Goal: Transaction & Acquisition: Purchase product/service

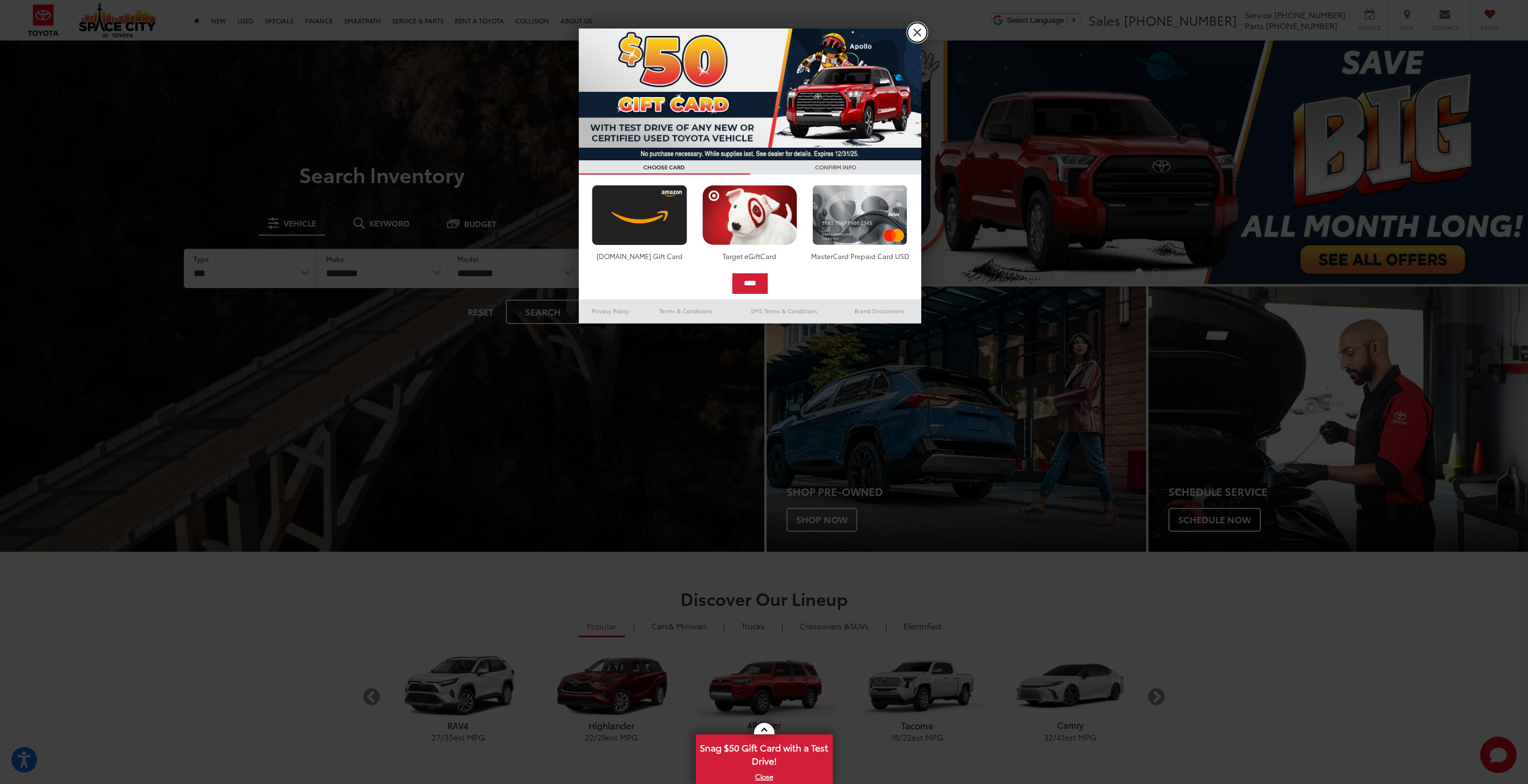
click at [919, 35] on link "X" at bounding box center [917, 32] width 20 height 20
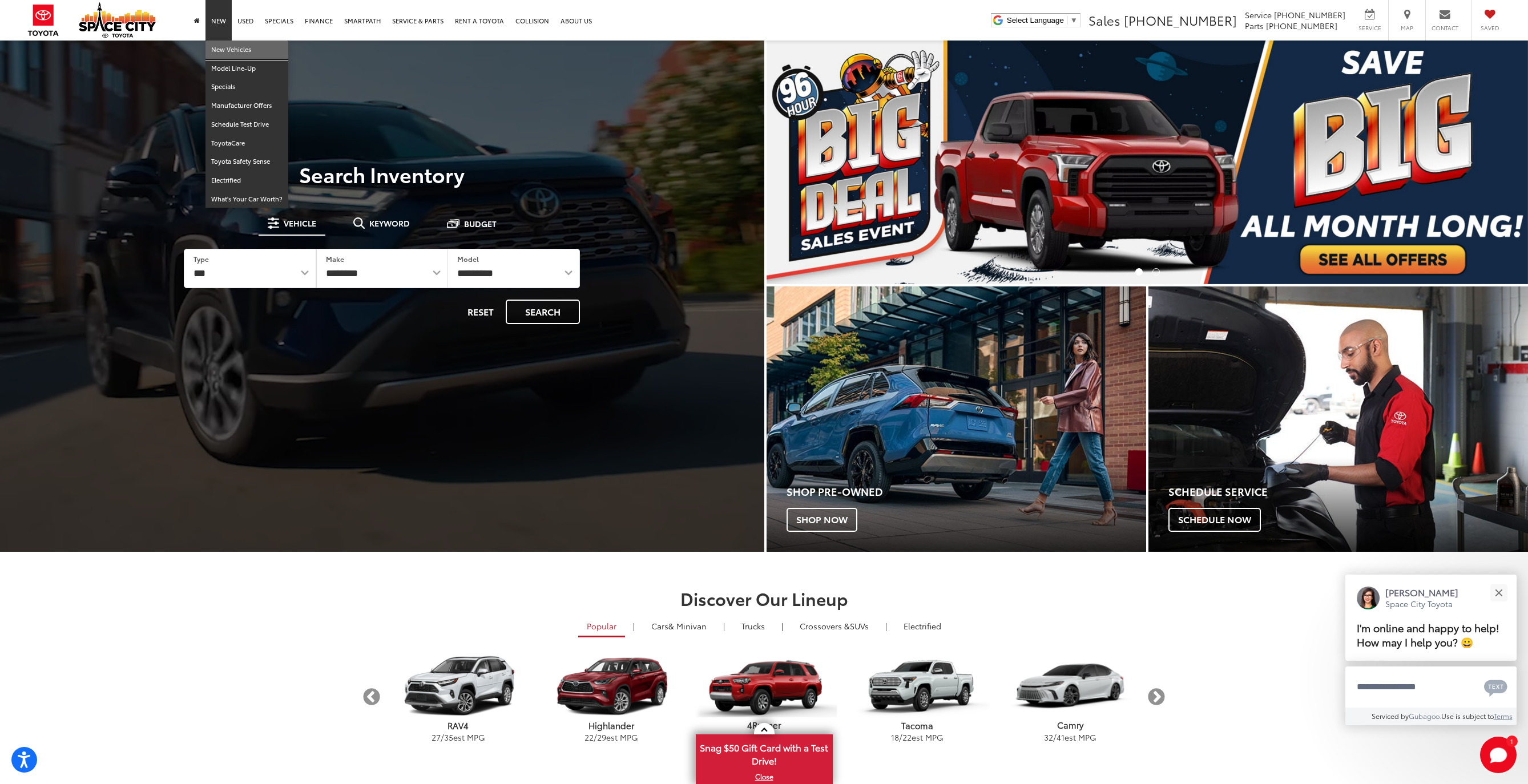
click at [218, 49] on link "New Vehicles" at bounding box center [247, 50] width 83 height 19
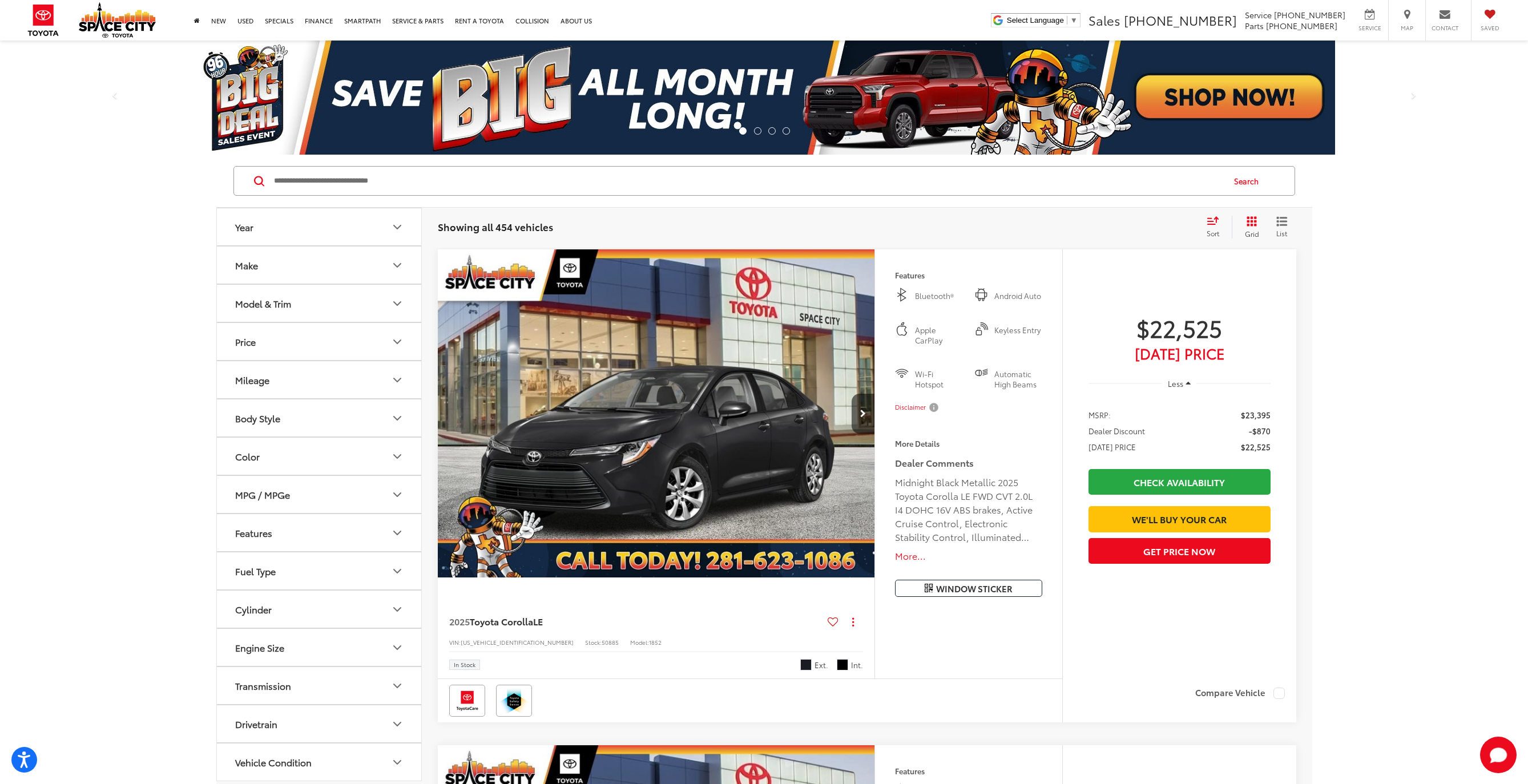
click at [247, 305] on div "Model & Trim" at bounding box center [263, 303] width 56 height 11
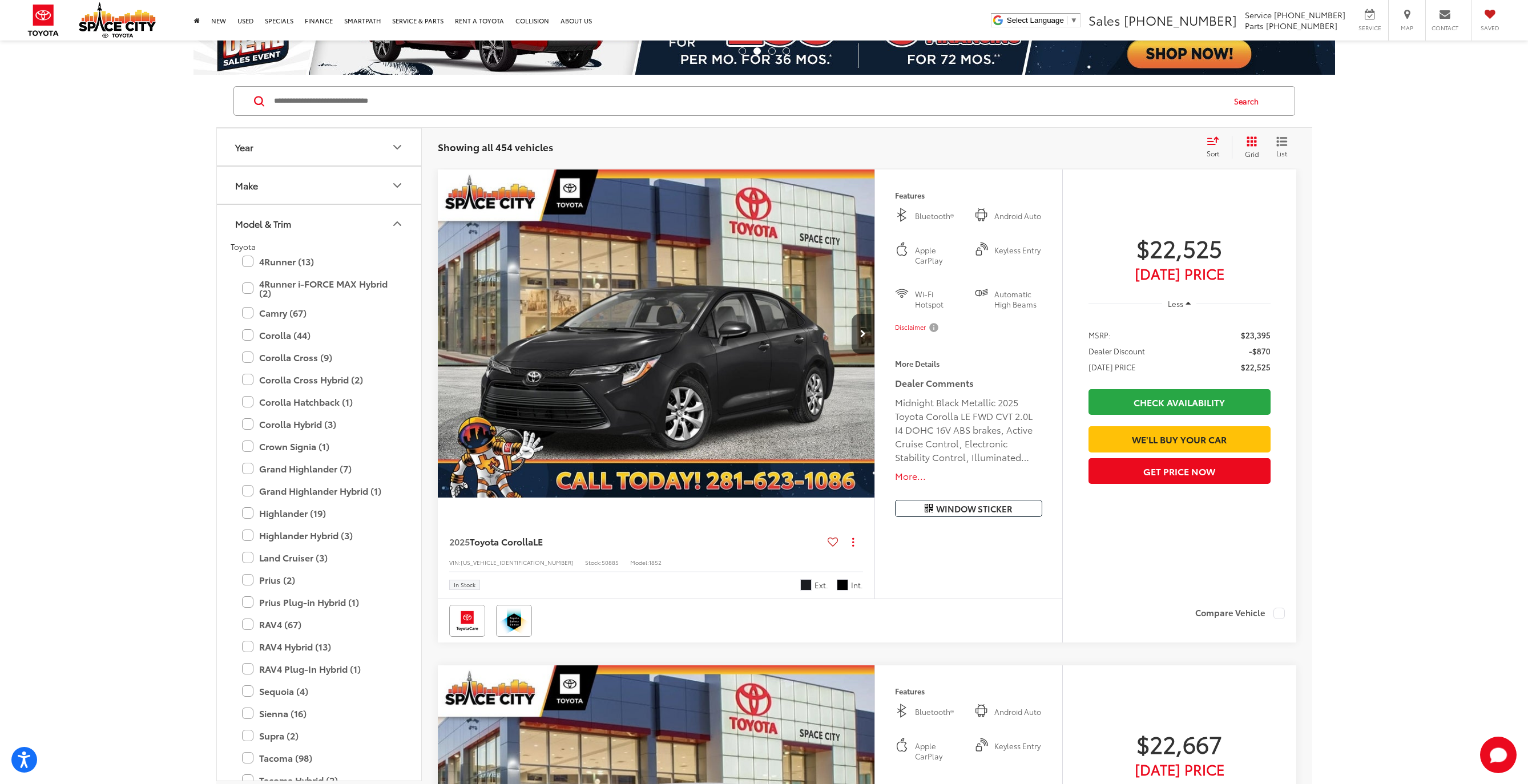
scroll to position [29, 0]
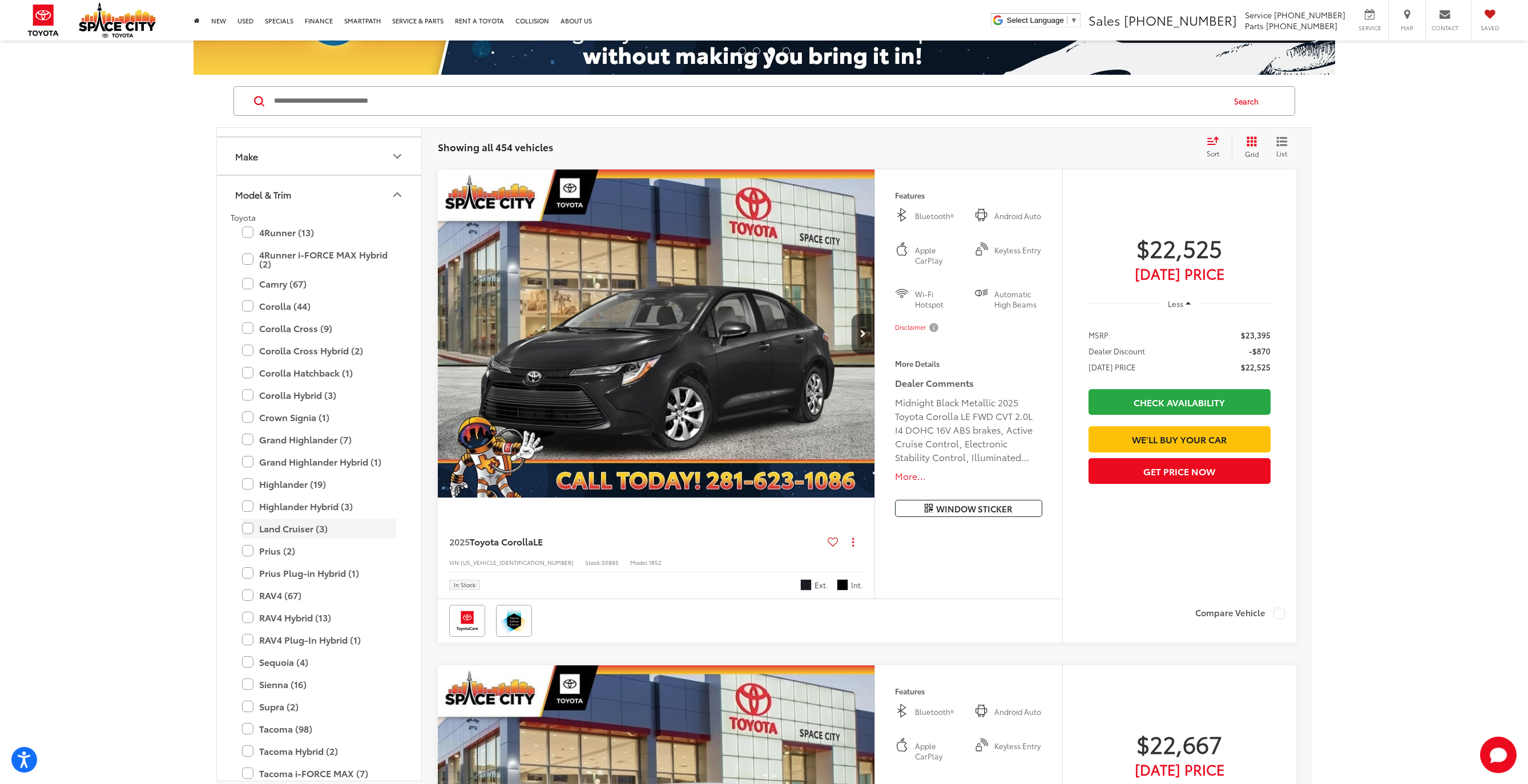
click at [250, 527] on label "Land Cruiser (3)" at bounding box center [319, 529] width 154 height 20
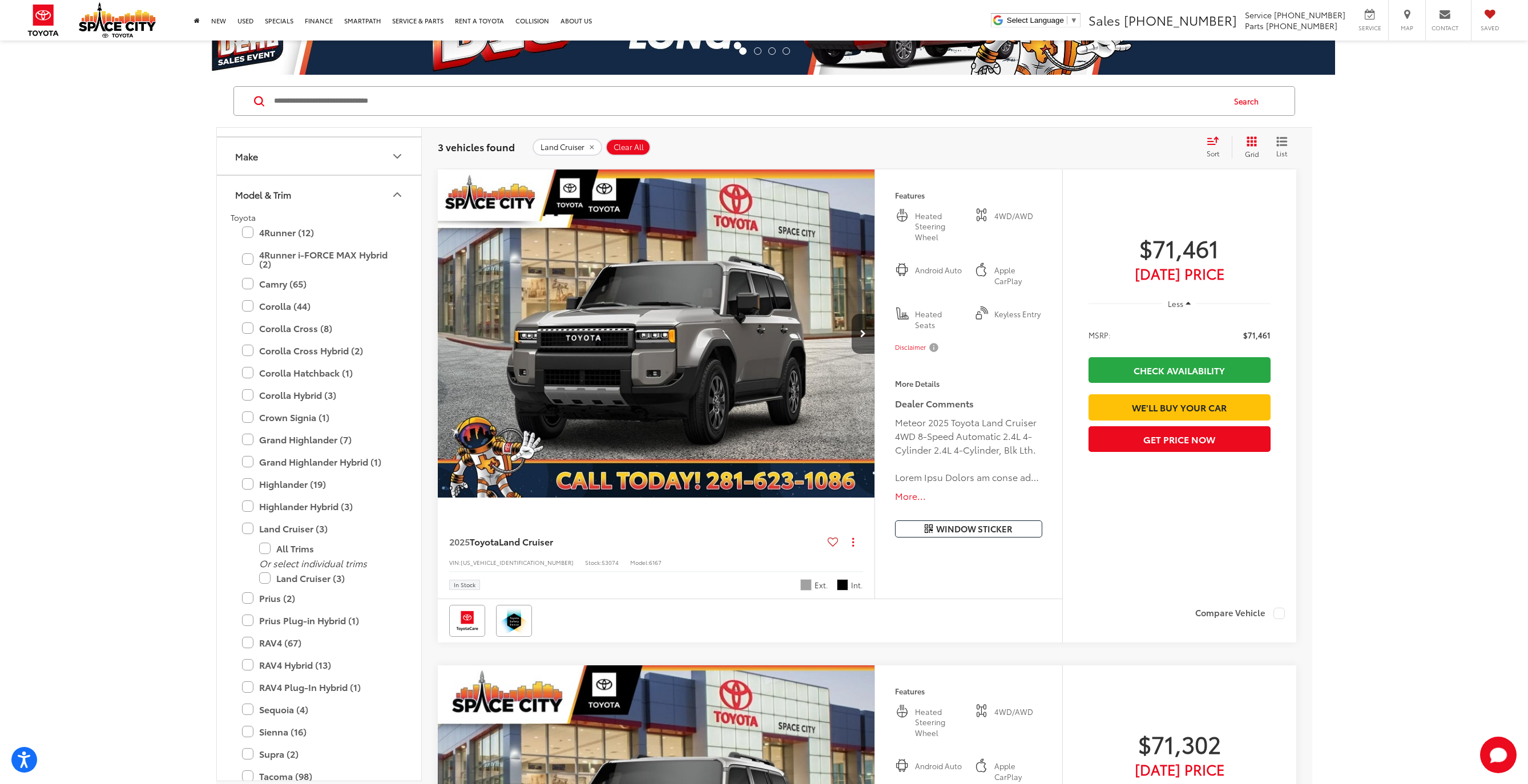
scroll to position [82, 0]
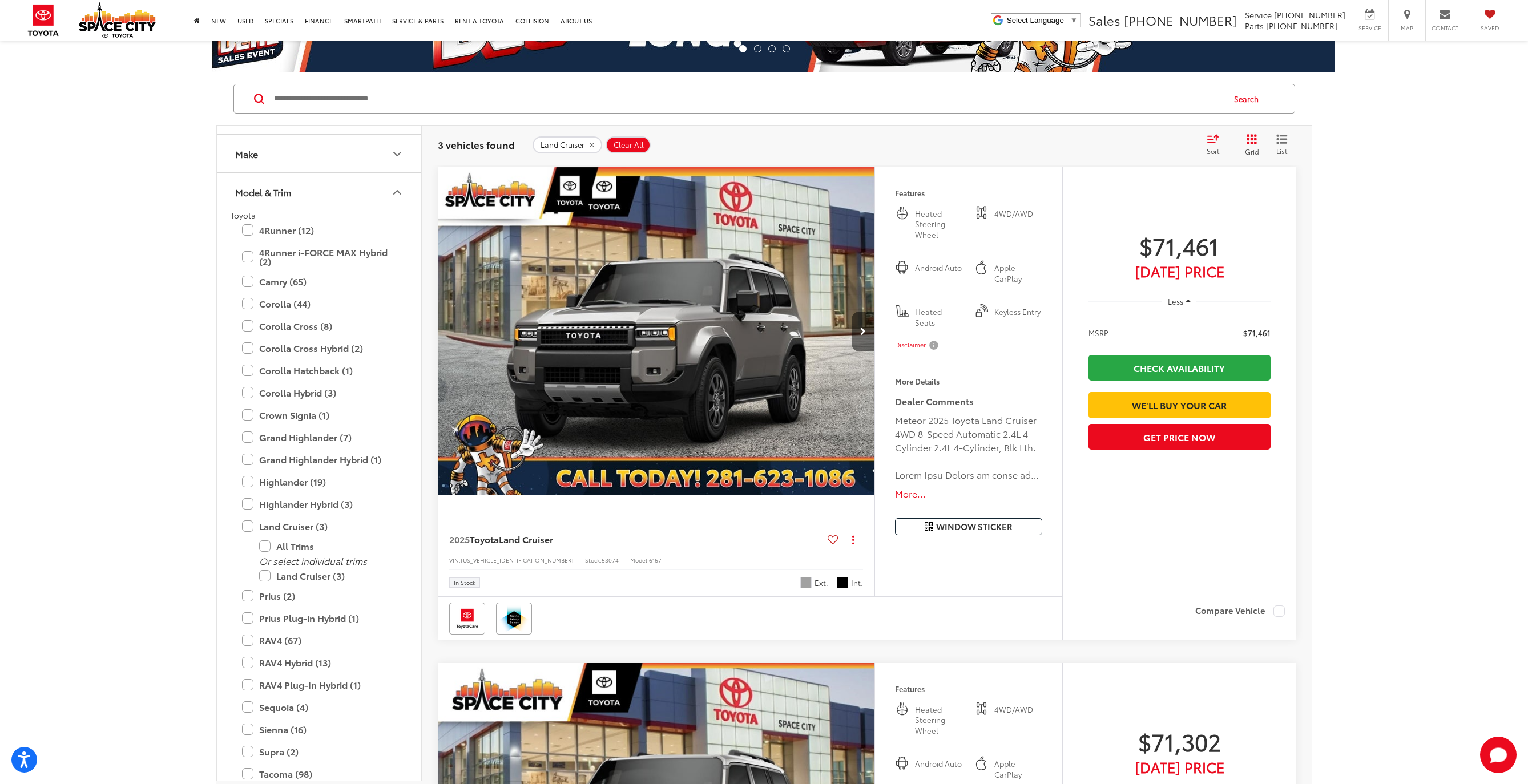
click at [868, 328] on button "Next image" at bounding box center [863, 331] width 22 height 40
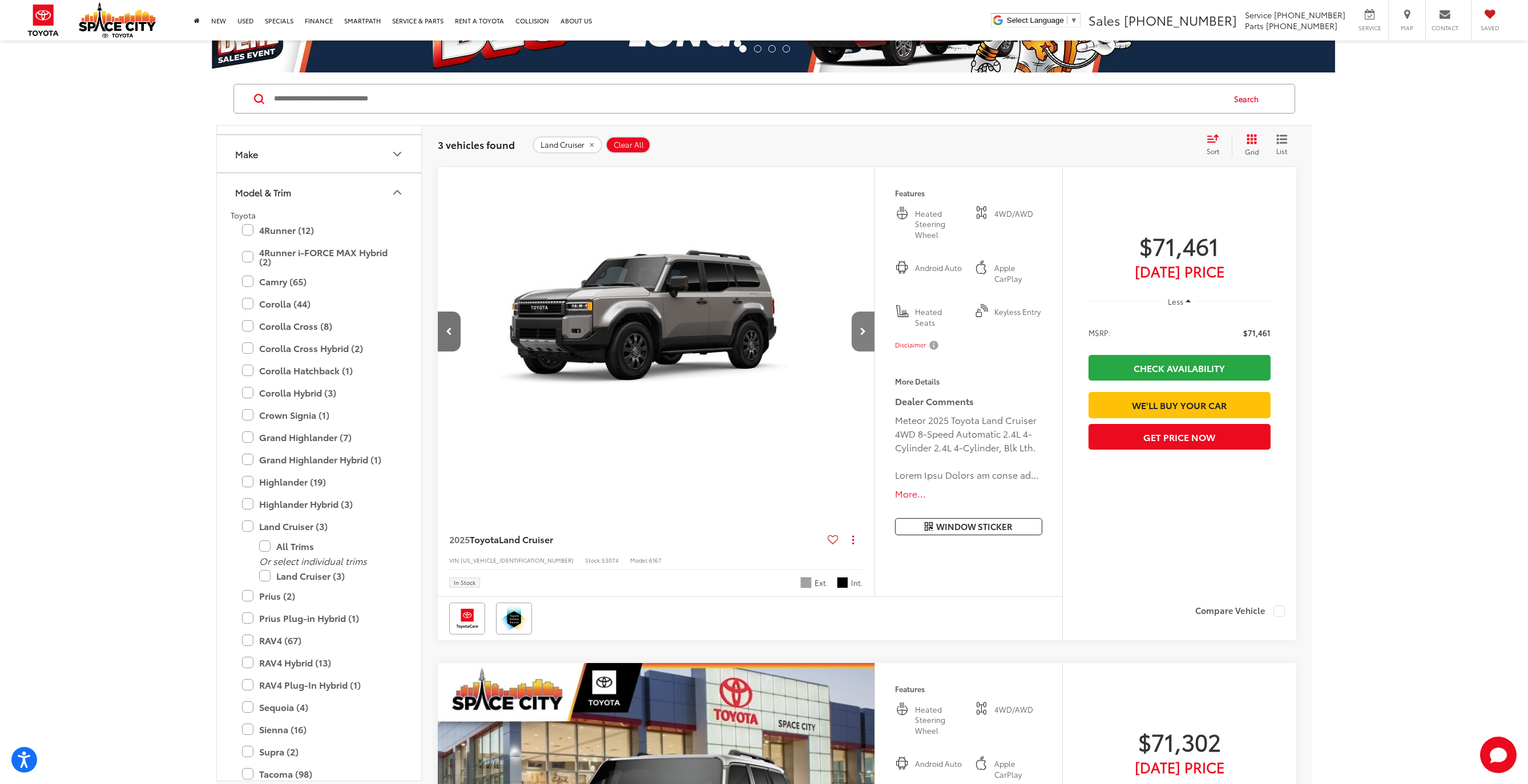
click at [868, 328] on button "Next image" at bounding box center [863, 331] width 22 height 40
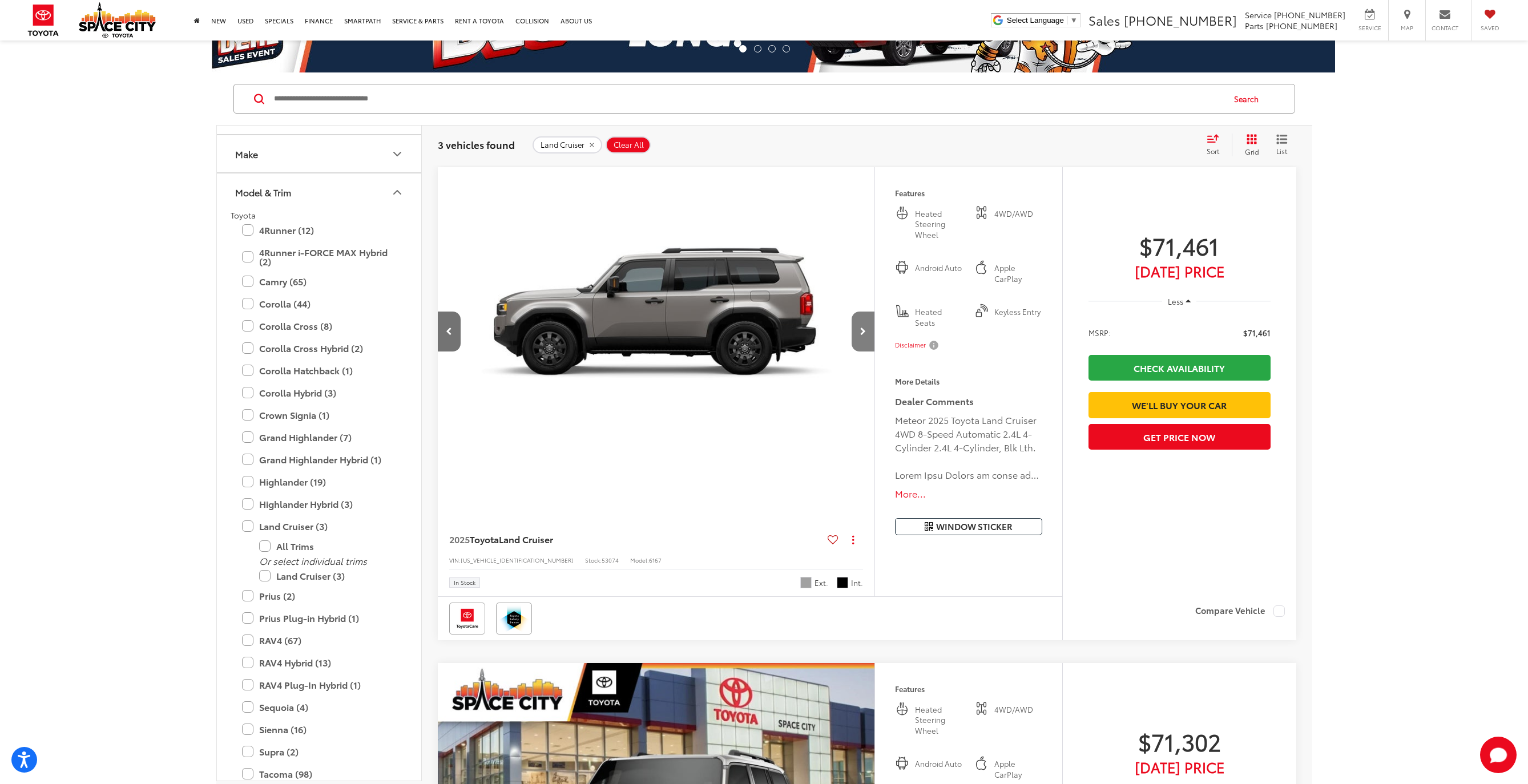
click at [868, 328] on button "Next image" at bounding box center [863, 331] width 22 height 40
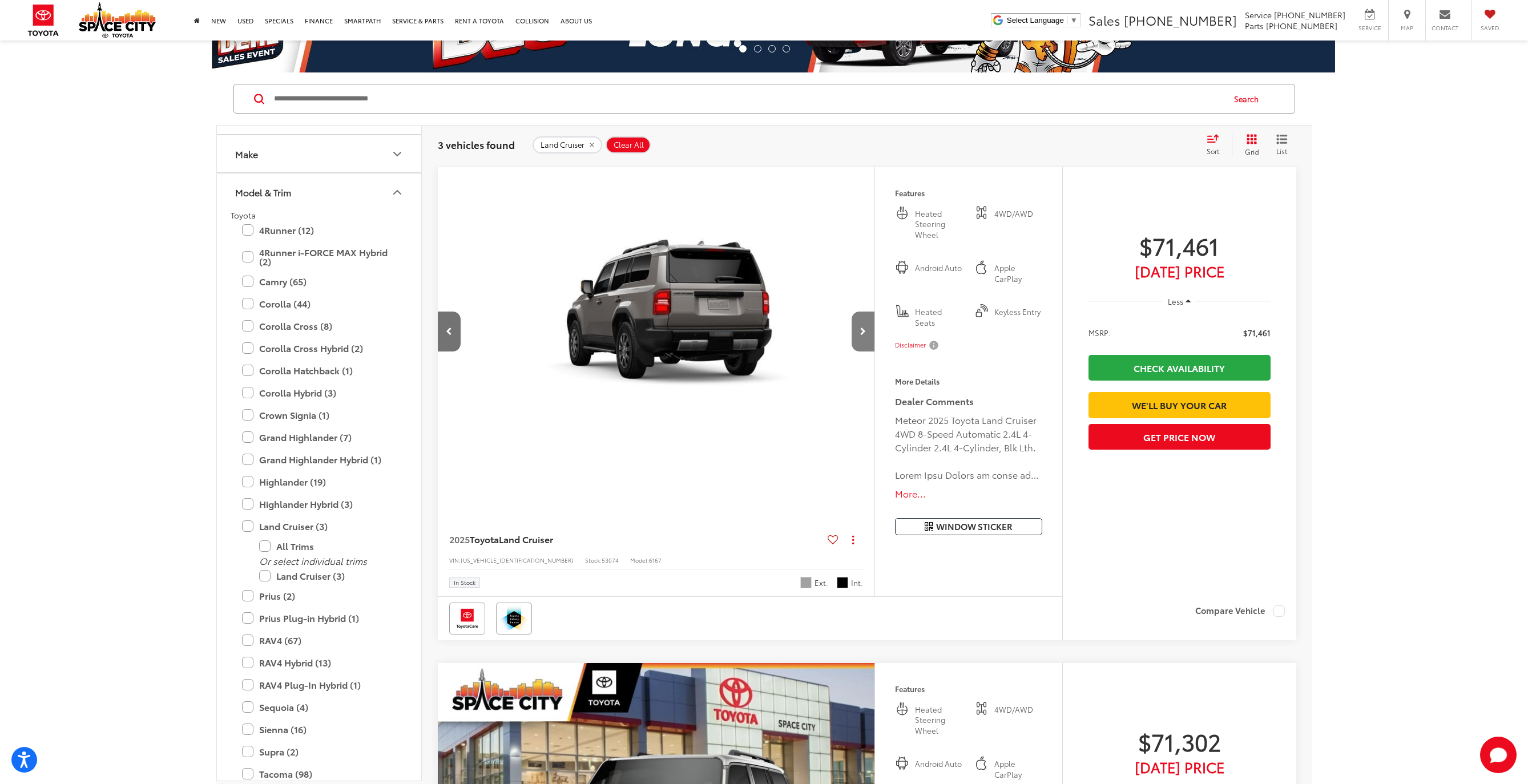
click at [868, 328] on button "Next image" at bounding box center [863, 331] width 22 height 40
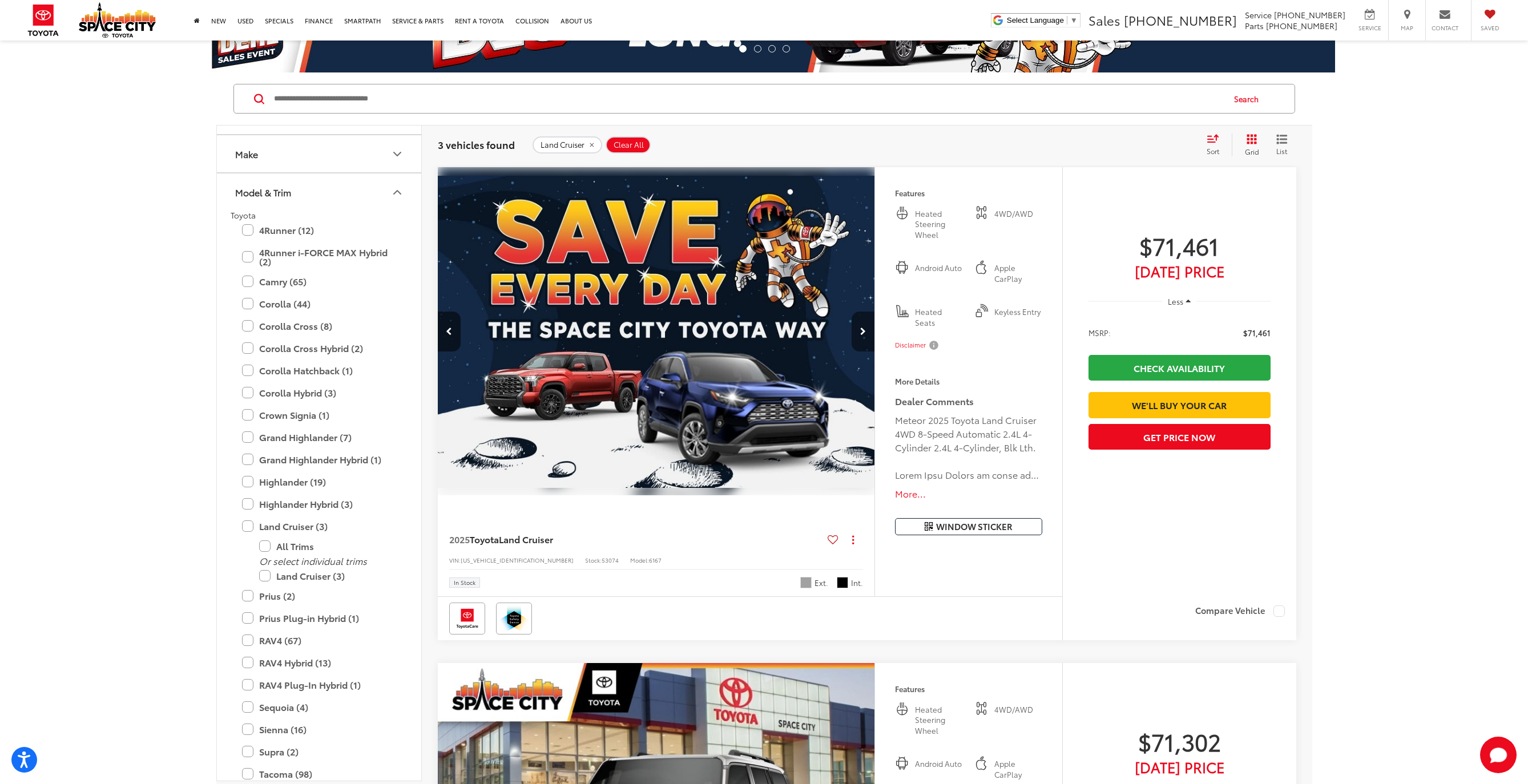
click at [868, 328] on button "Next image" at bounding box center [863, 331] width 22 height 40
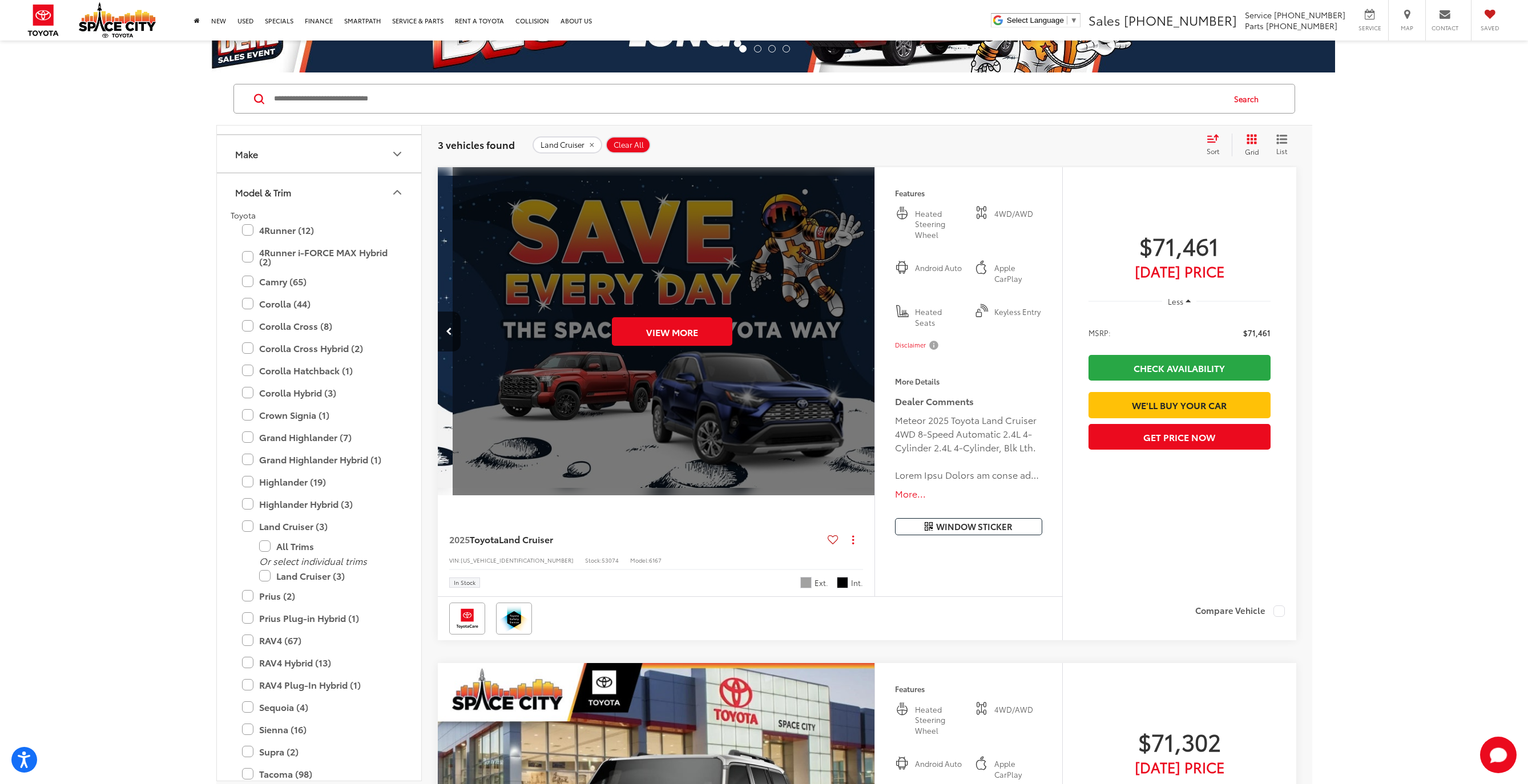
scroll to position [0, 2195]
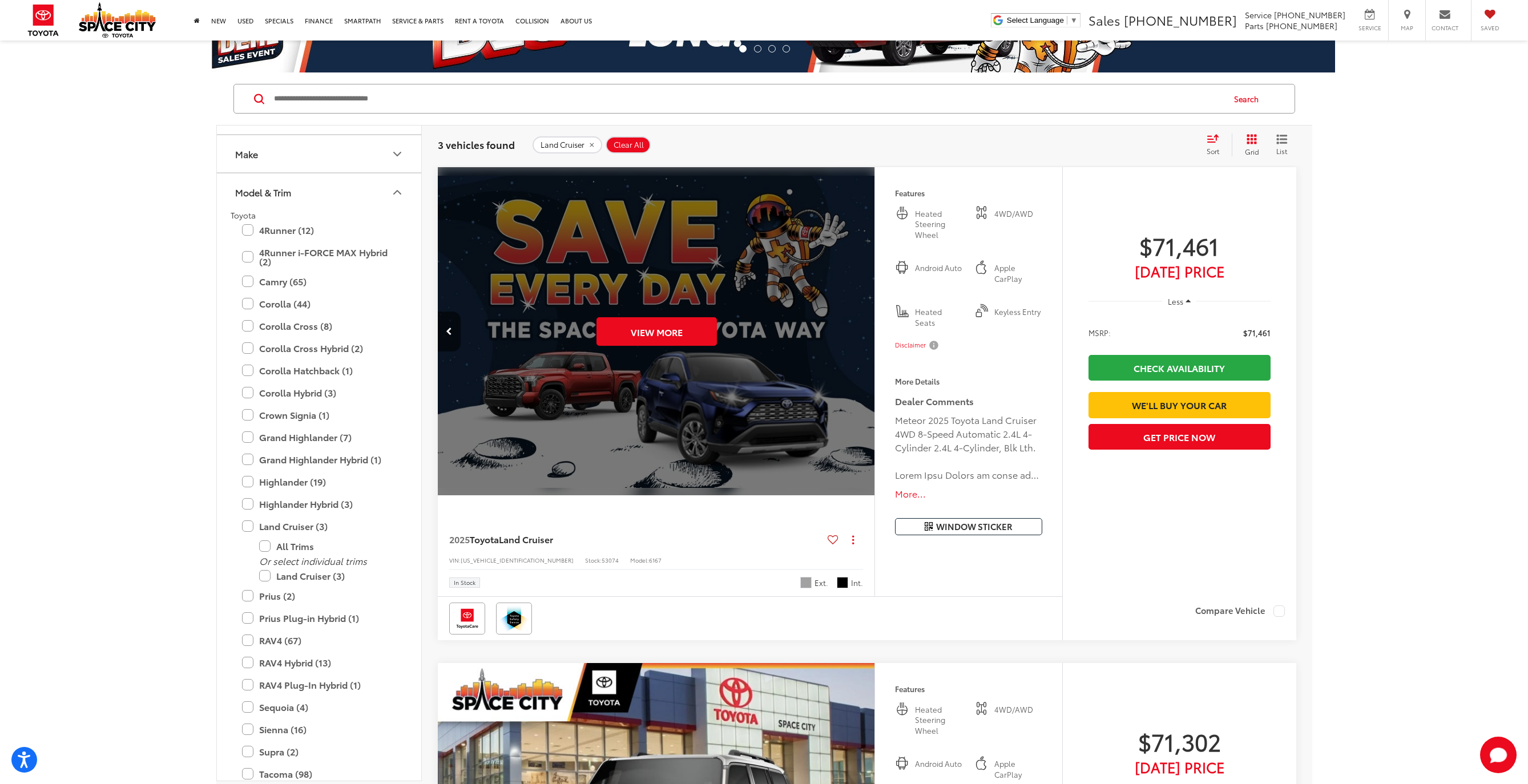
click at [868, 328] on div "View More" at bounding box center [657, 332] width 439 height 329
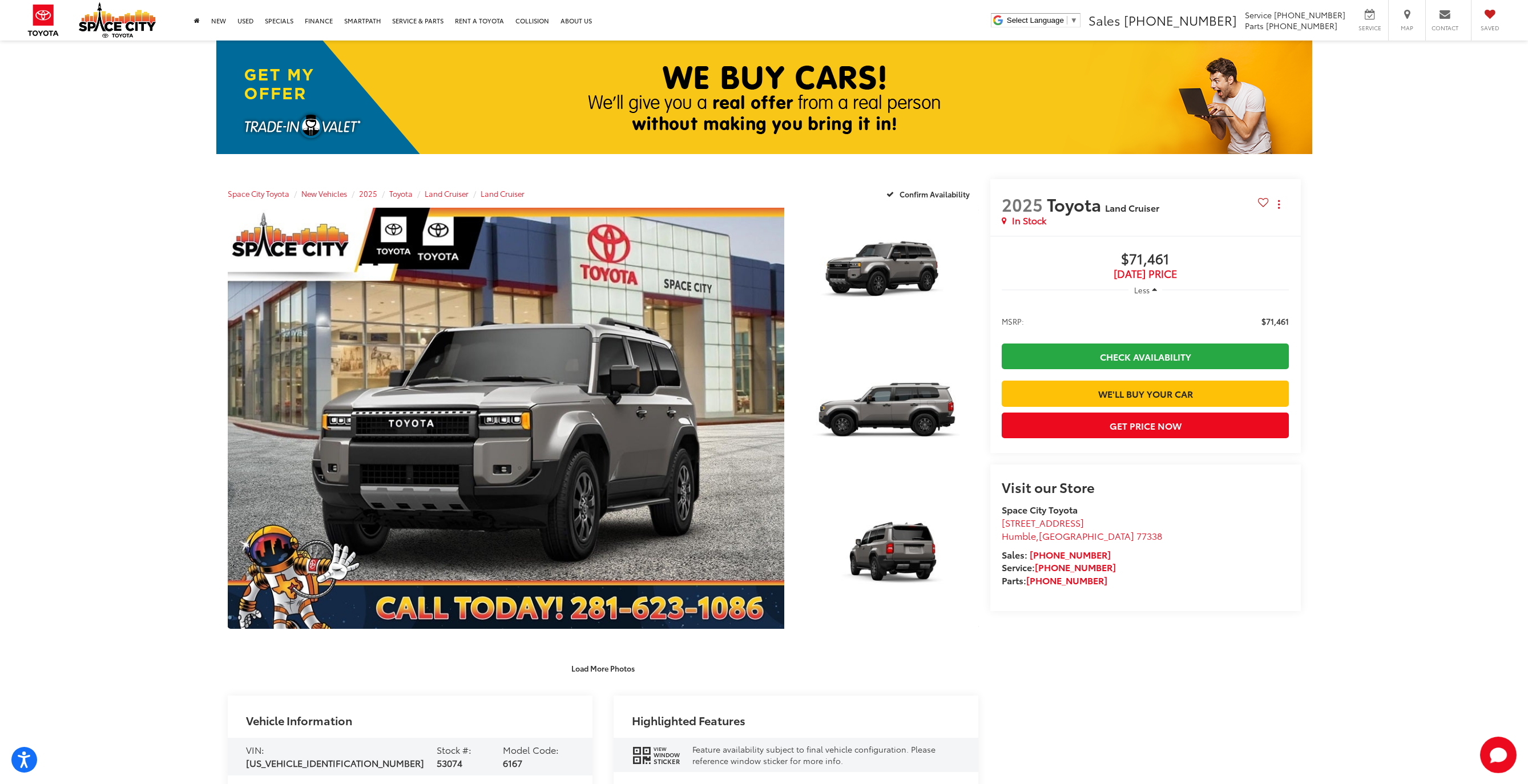
scroll to position [9, 0]
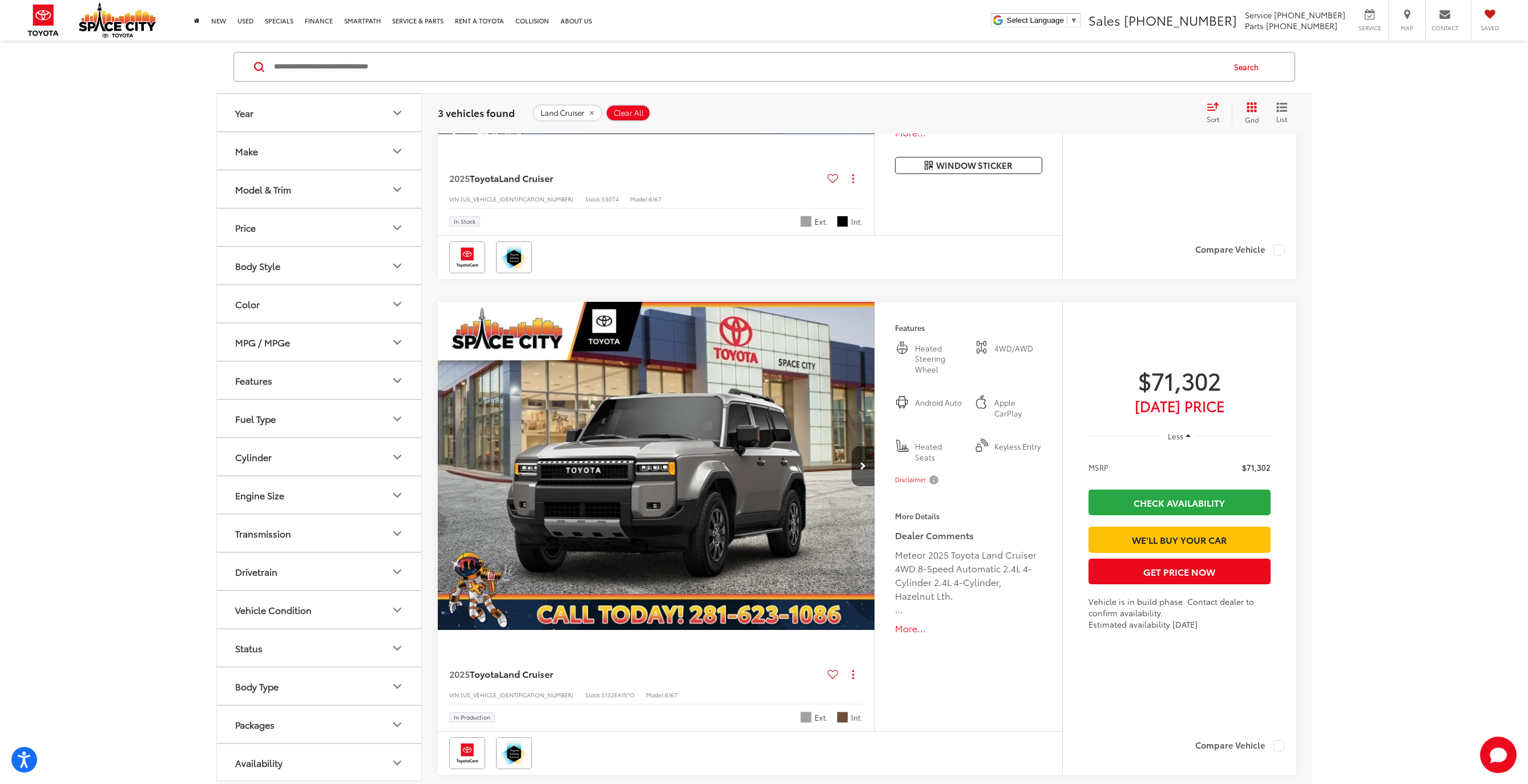
scroll to position [440, 0]
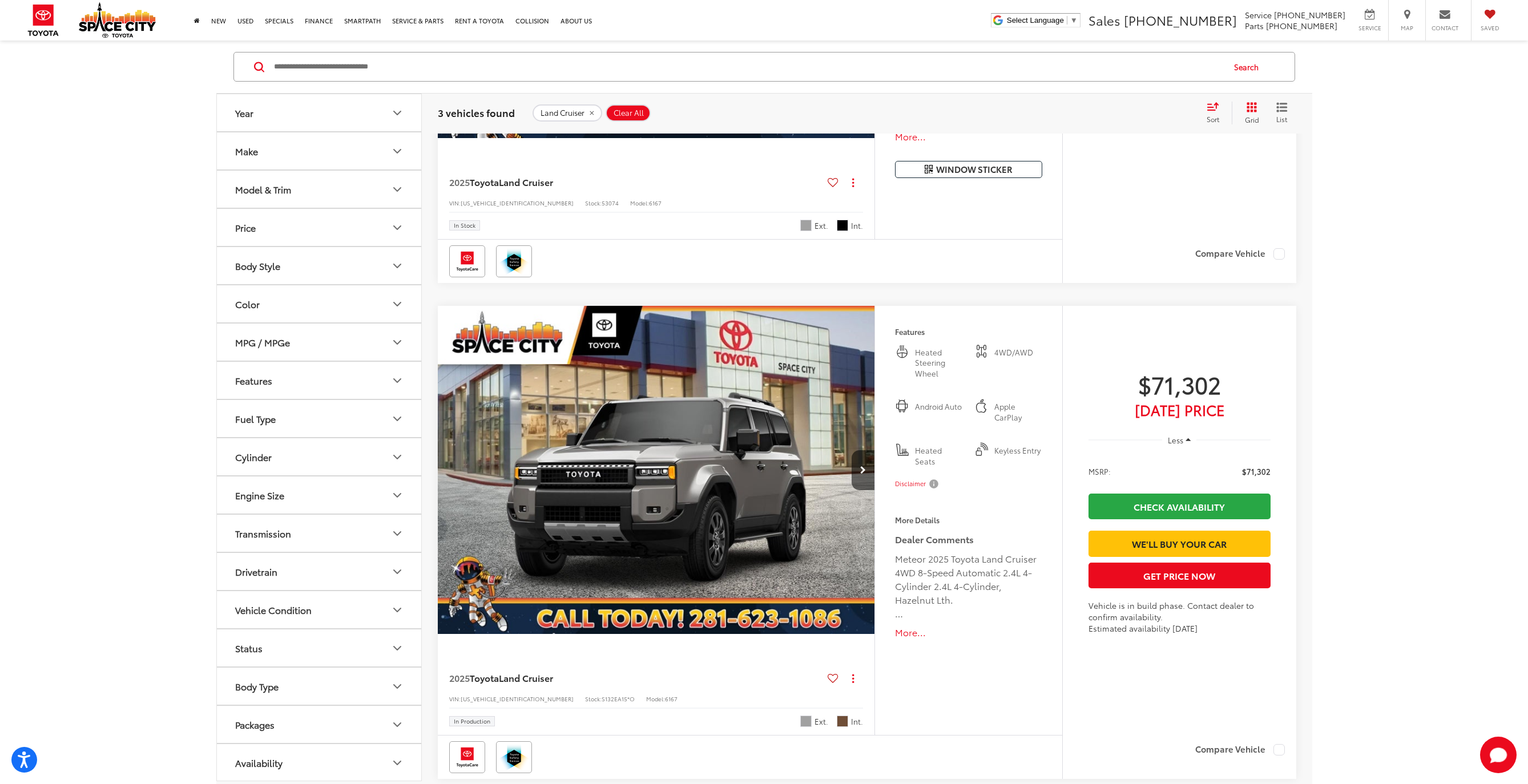
click at [781, 474] on img "2025 Toyota Land Cruiser Land Cruiser 0" at bounding box center [657, 471] width 439 height 329
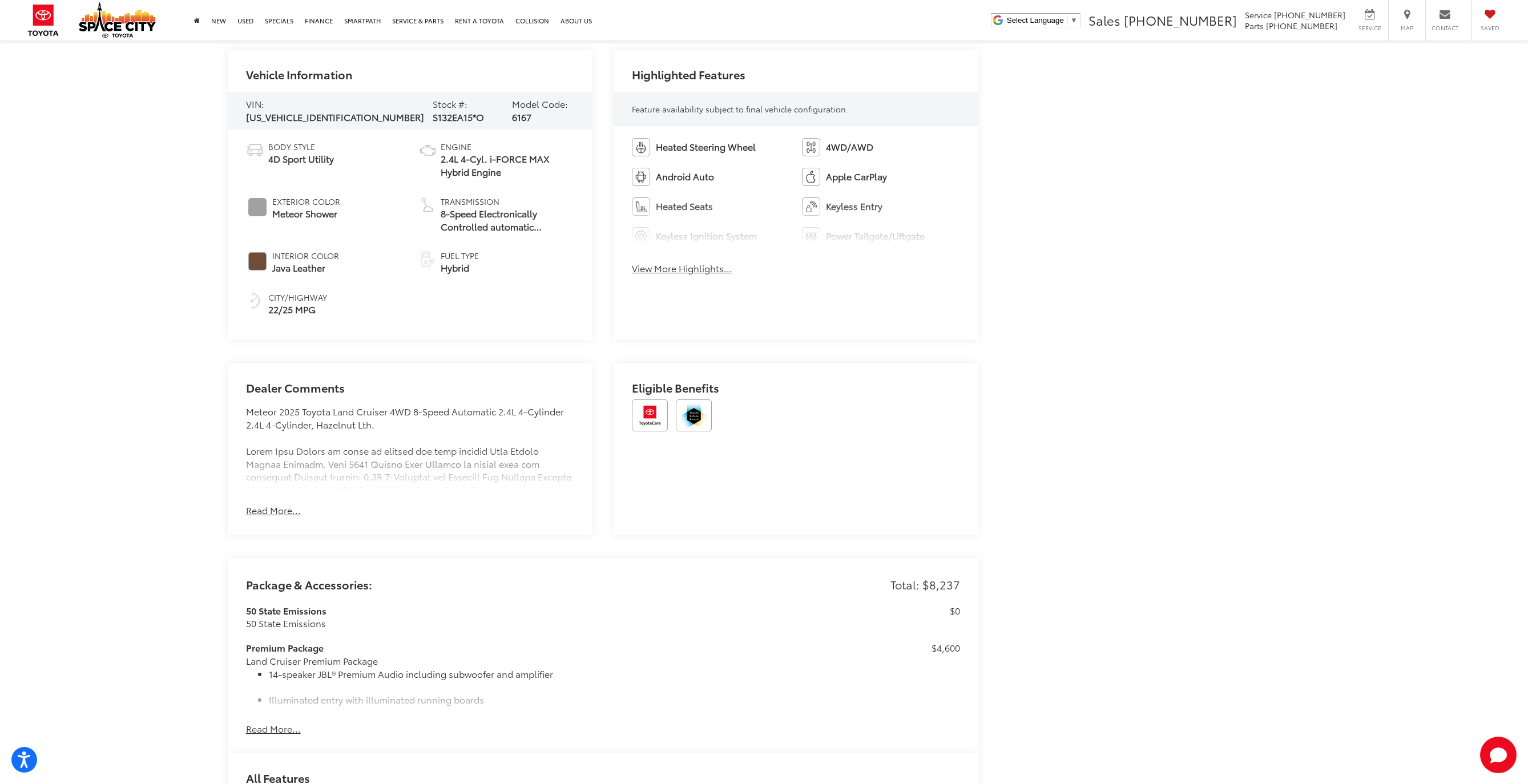
scroll to position [658, 0]
click at [266, 725] on button "Read More..." at bounding box center [274, 725] width 55 height 13
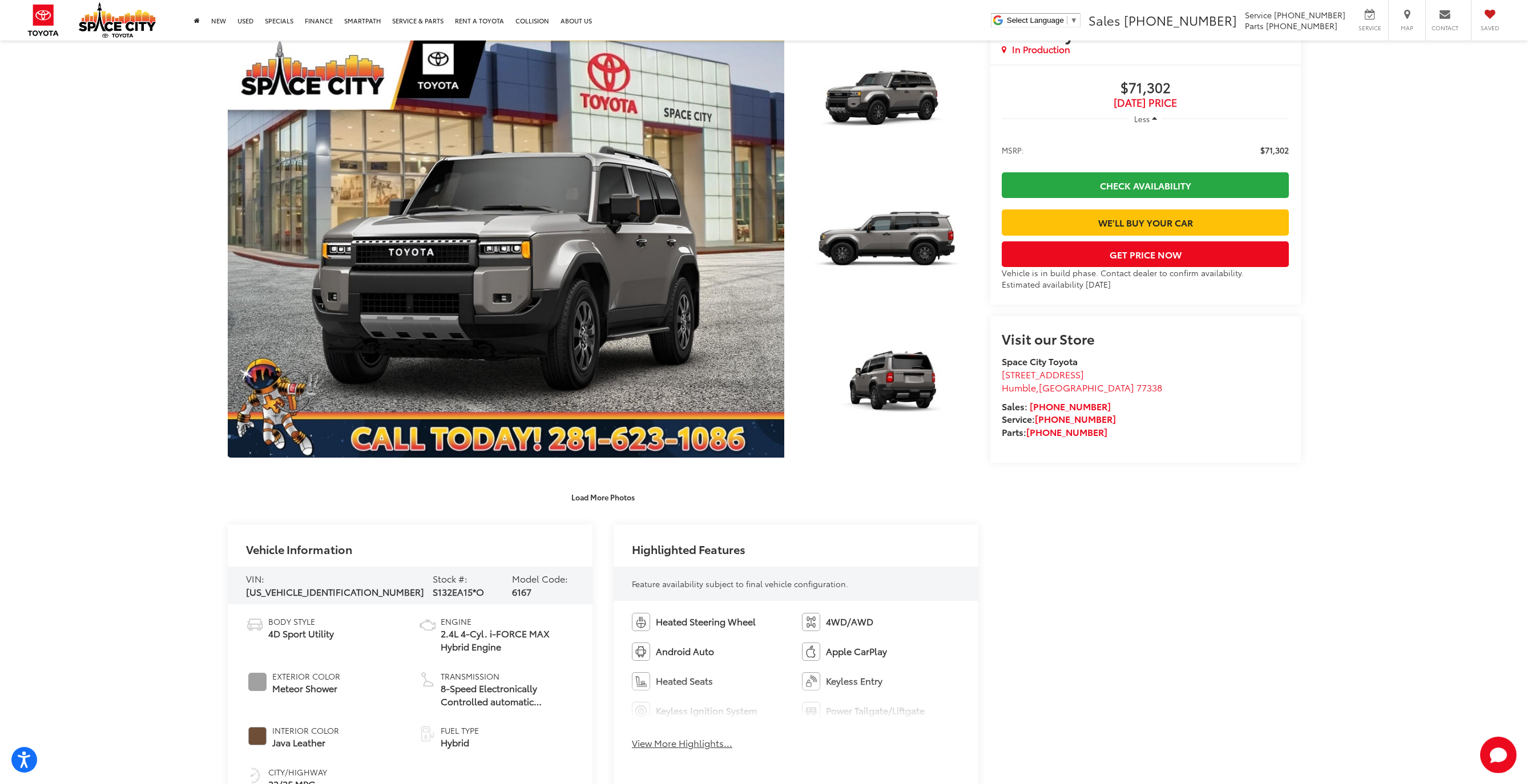
scroll to position [0, 0]
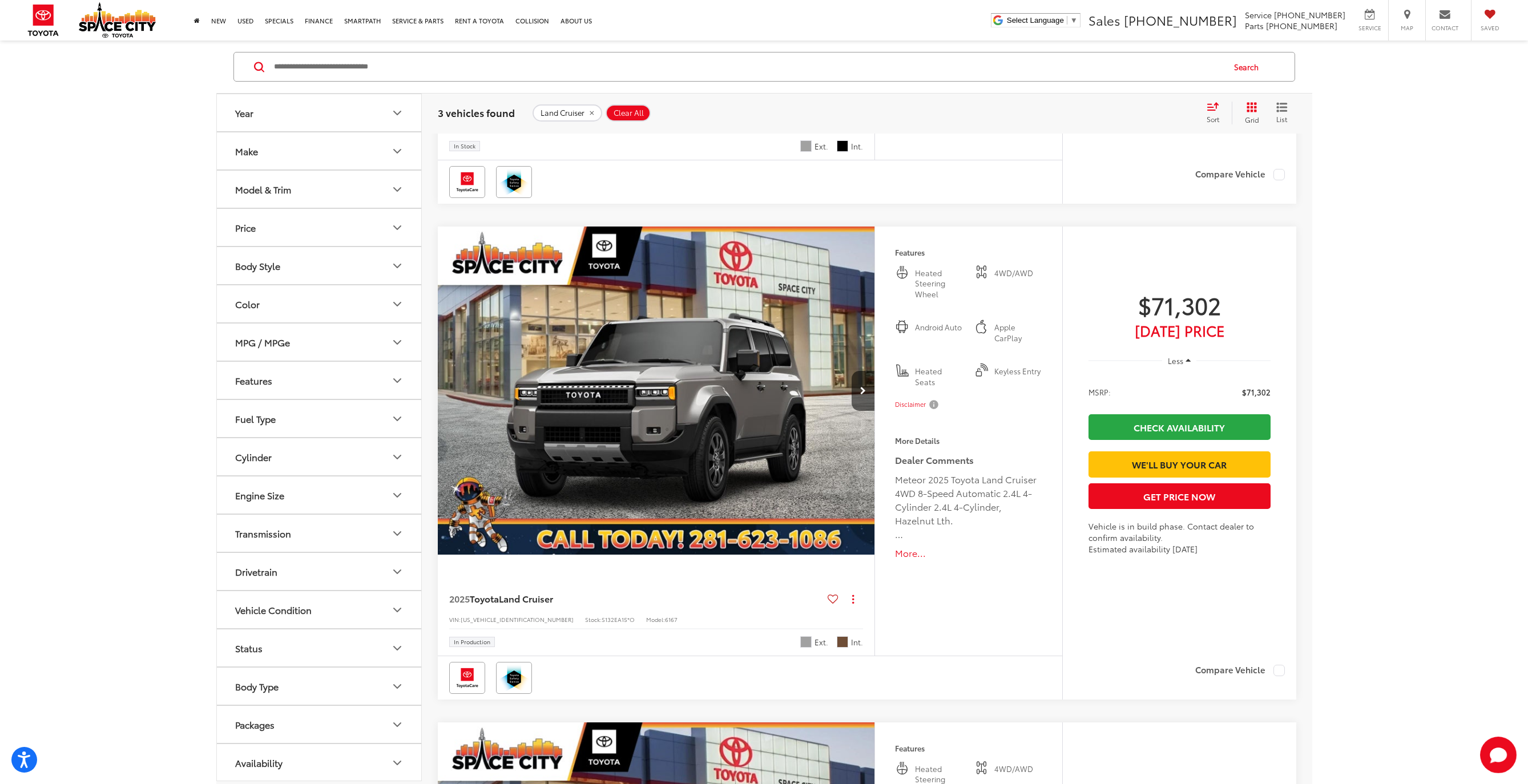
scroll to position [519, 0]
click at [842, 637] on span "Java Leather" at bounding box center [843, 642] width 12 height 12
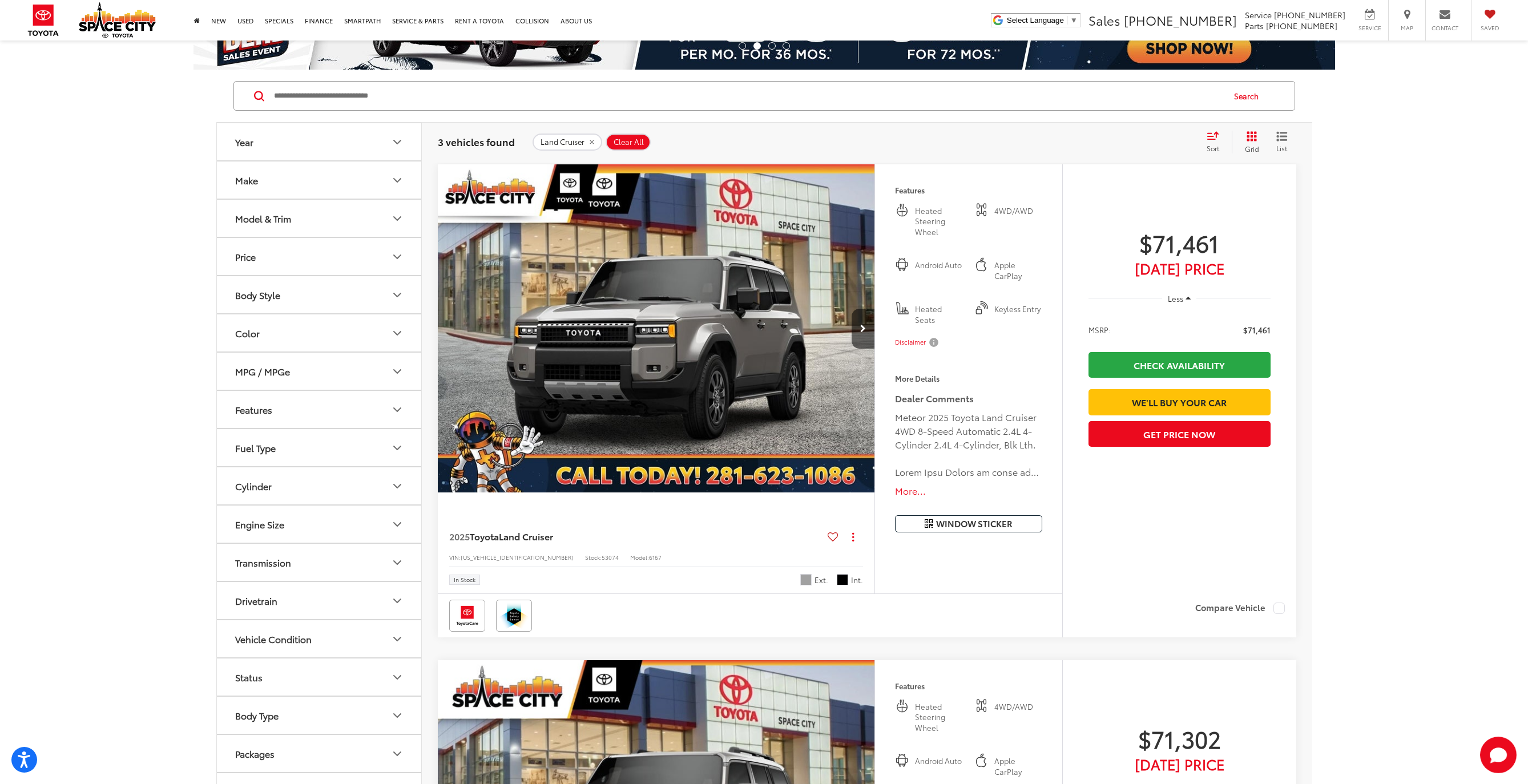
scroll to position [0, 0]
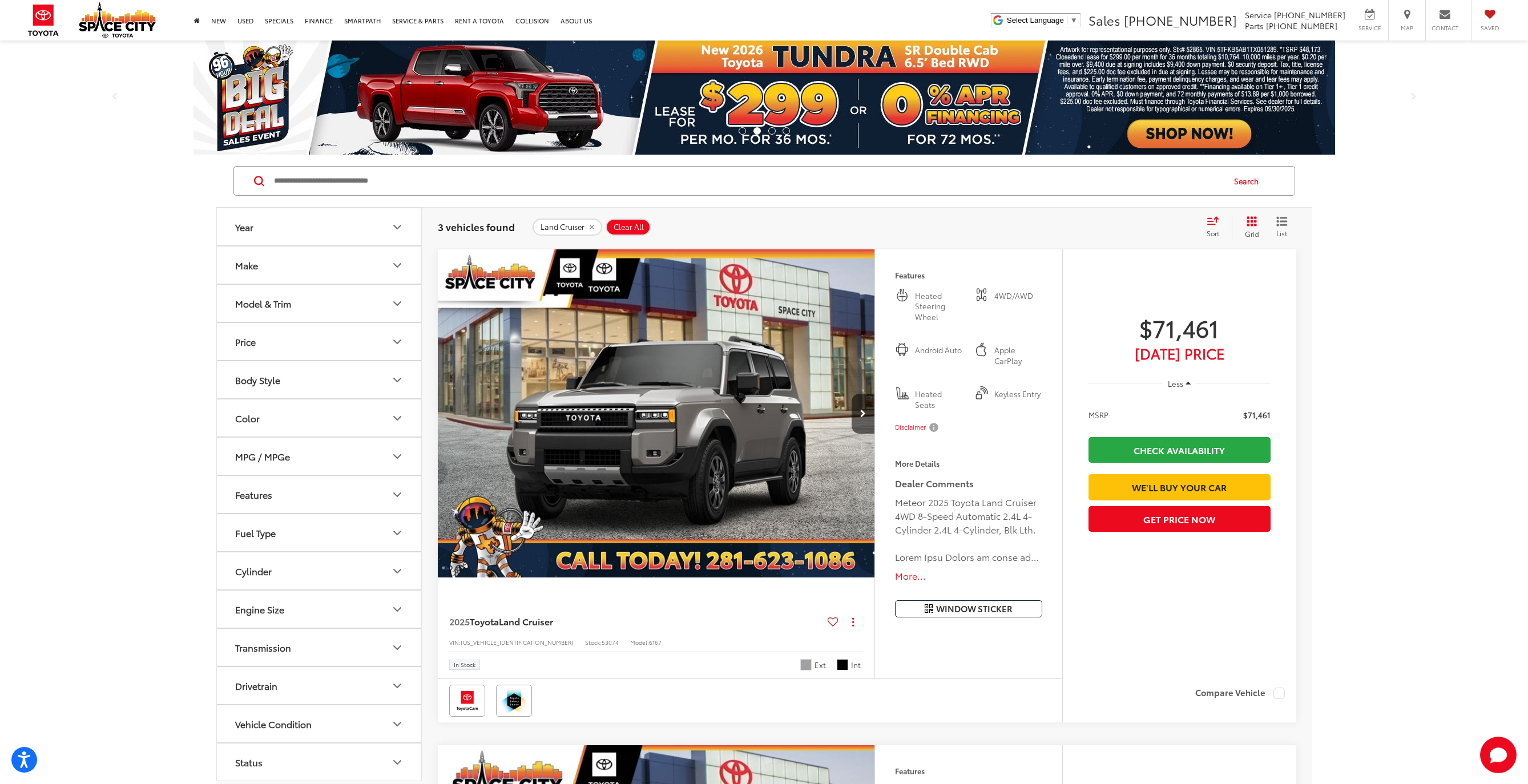
click at [684, 475] on img "2025 Toyota Land Cruiser Land Cruiser 0" at bounding box center [657, 414] width 439 height 329
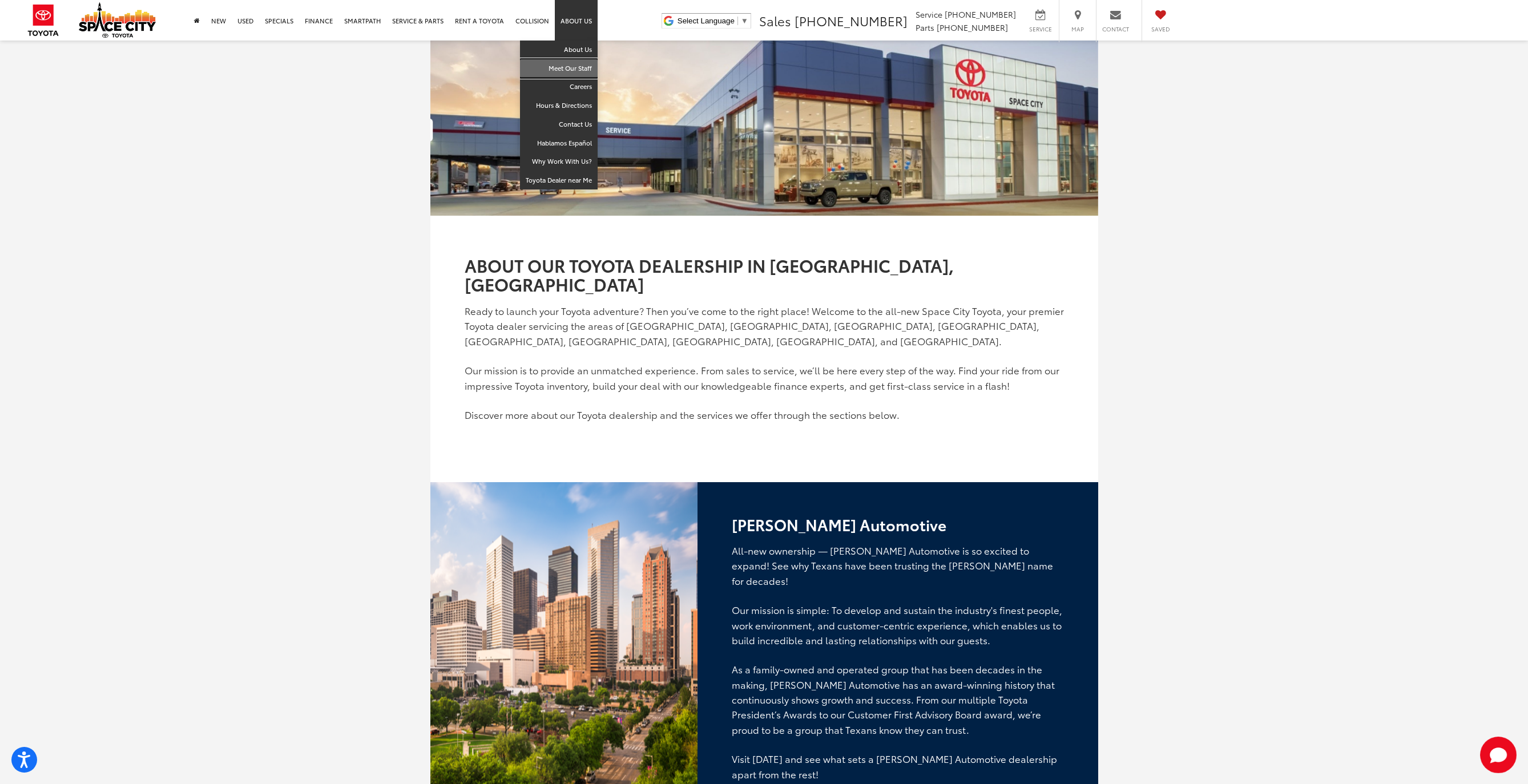
click at [562, 67] on link "Meet Our Staff" at bounding box center [559, 69] width 78 height 19
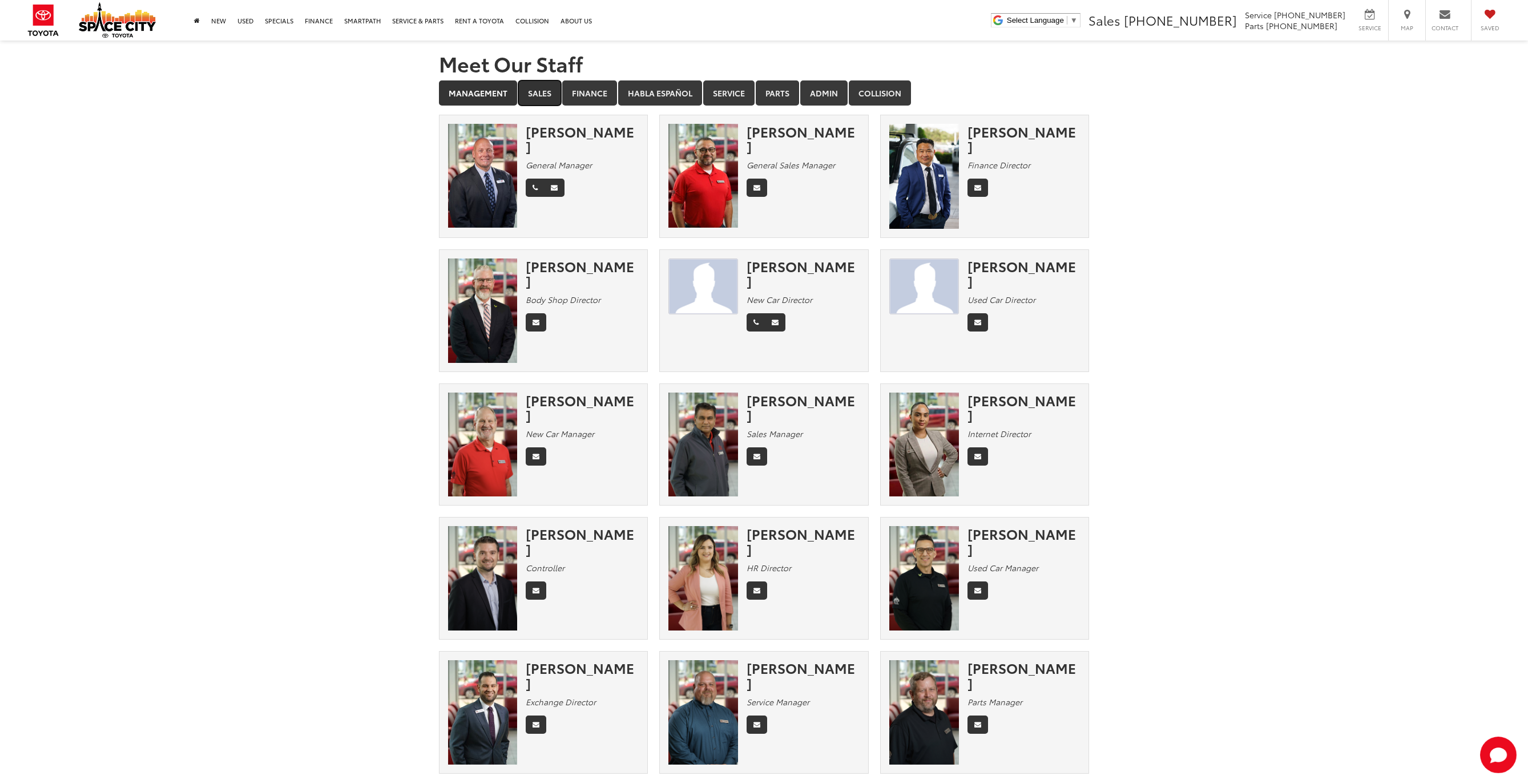
click at [537, 92] on link "Sales" at bounding box center [539, 93] width 43 height 25
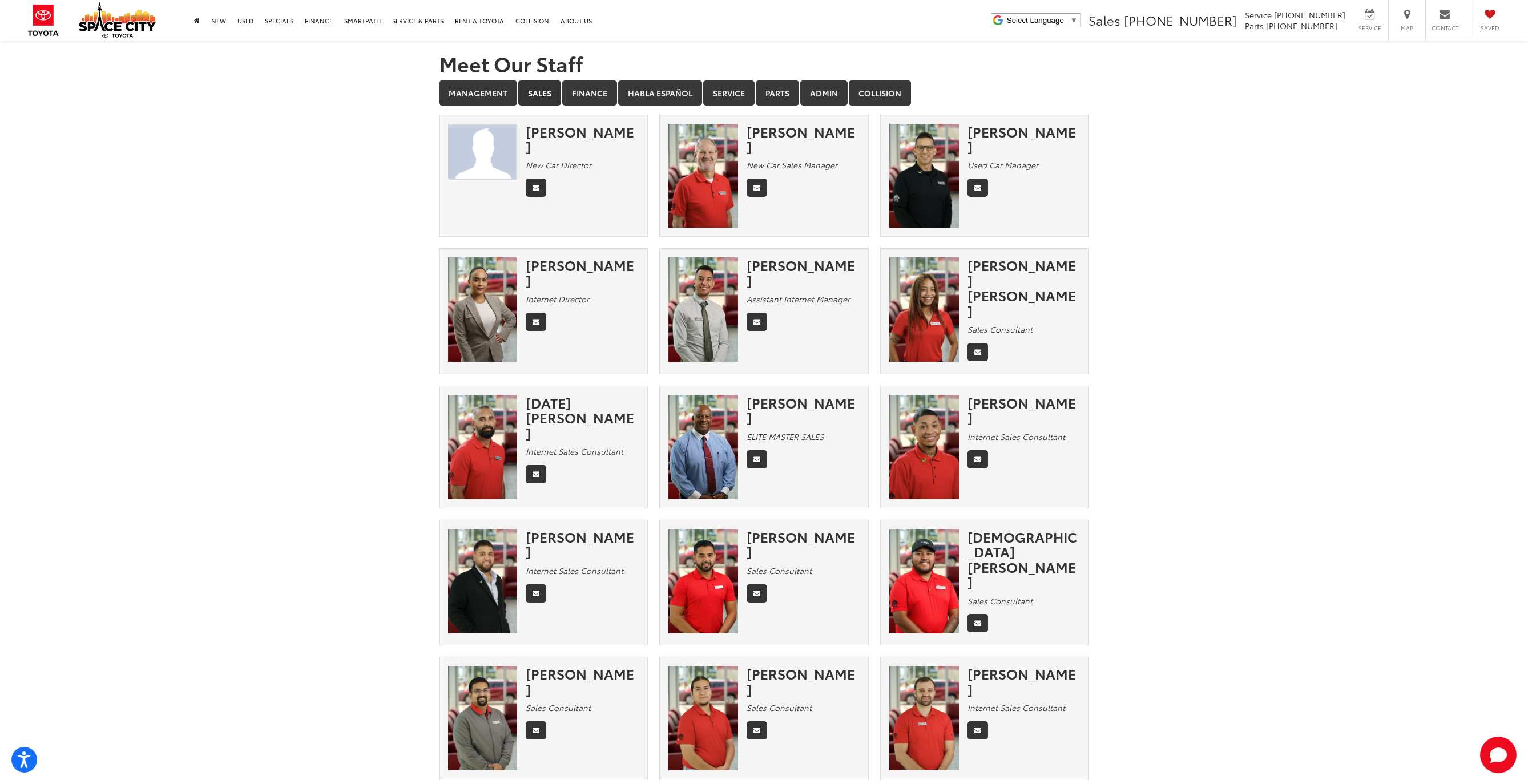
click at [474, 685] on img at bounding box center [483, 718] width 70 height 104
click at [548, 667] on div "Syed Ahmed" at bounding box center [583, 681] width 113 height 30
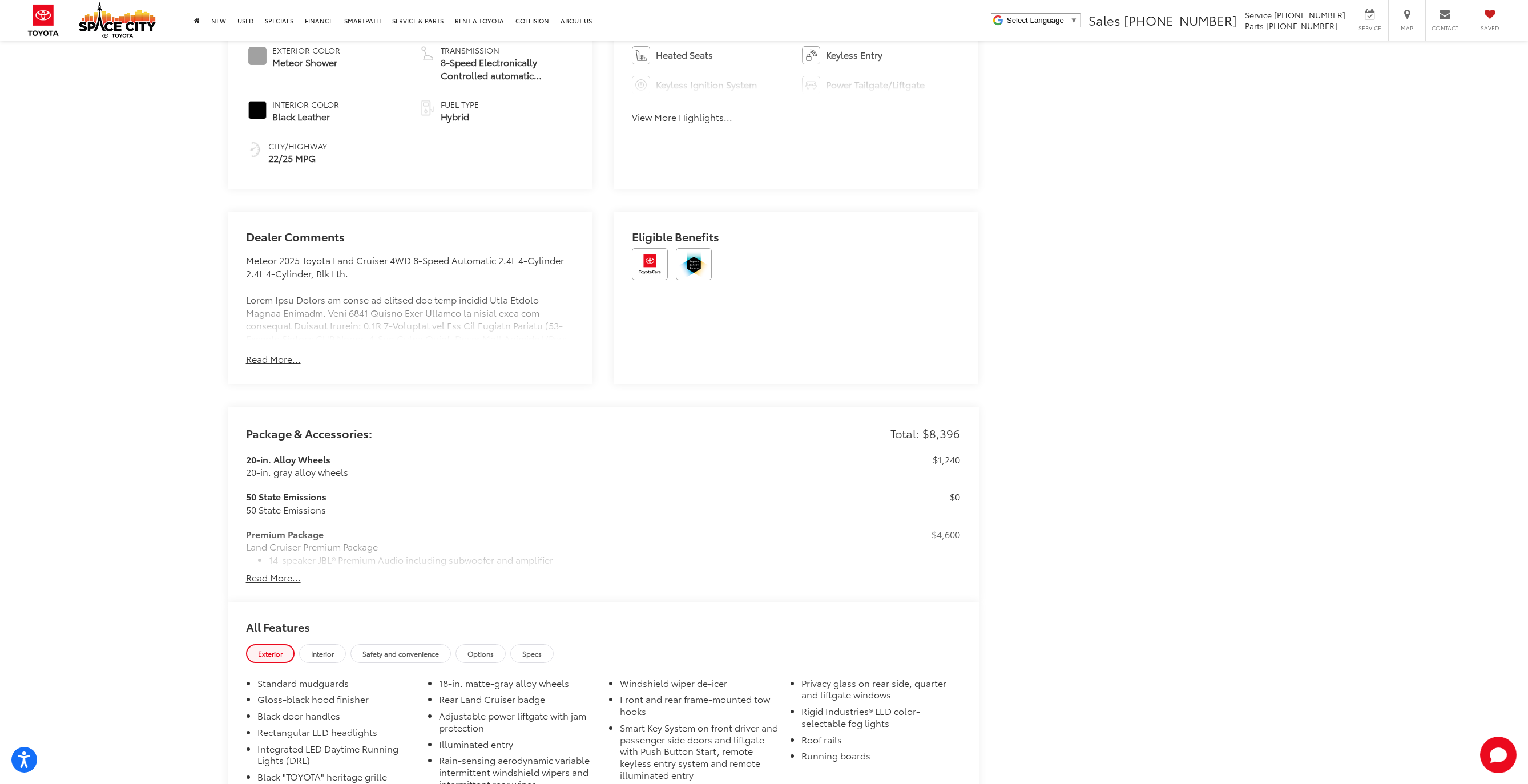
click at [286, 578] on button "Read More..." at bounding box center [274, 578] width 55 height 13
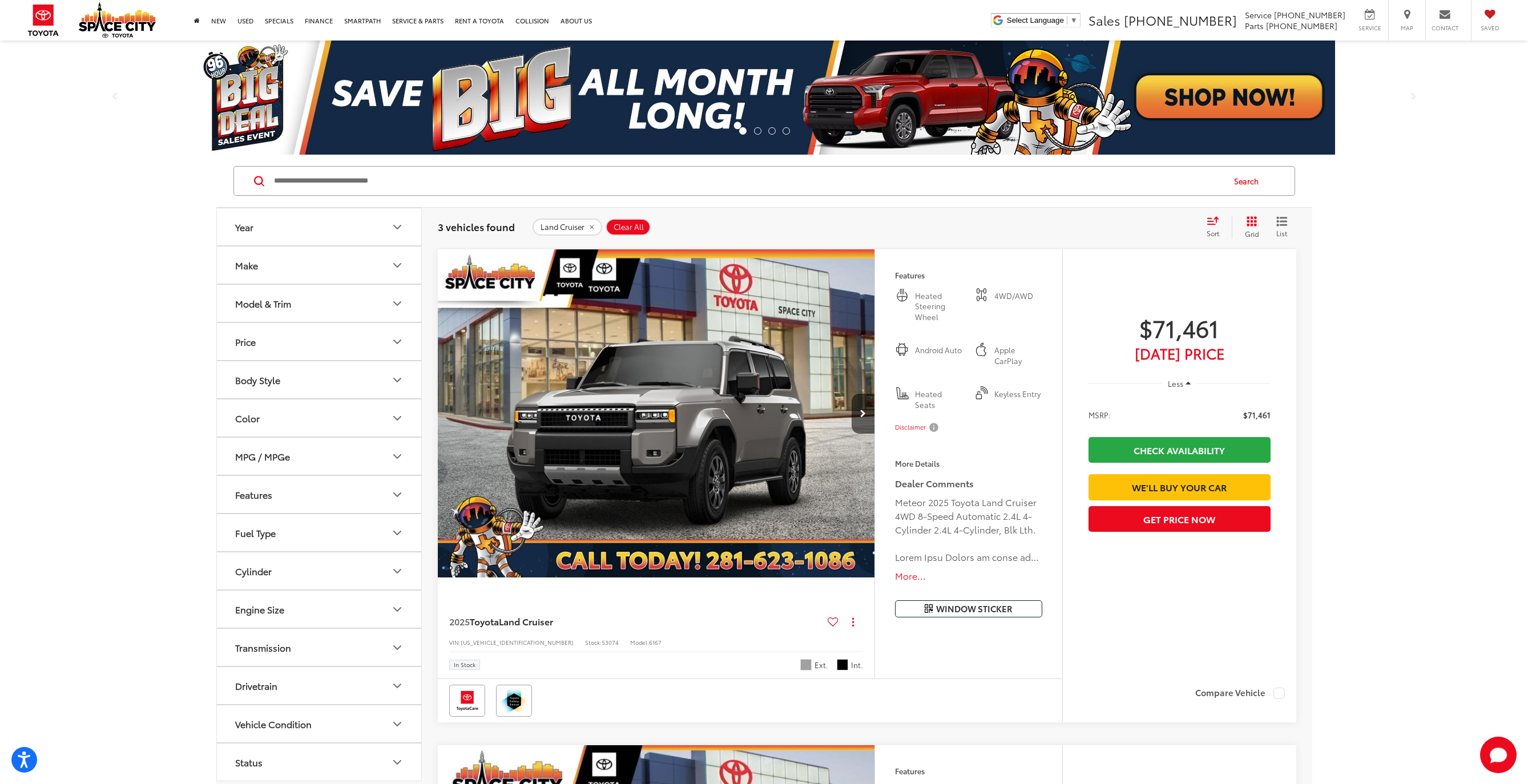
click at [747, 488] on img "2025 Toyota Land Cruiser Land Cruiser 0" at bounding box center [657, 414] width 439 height 329
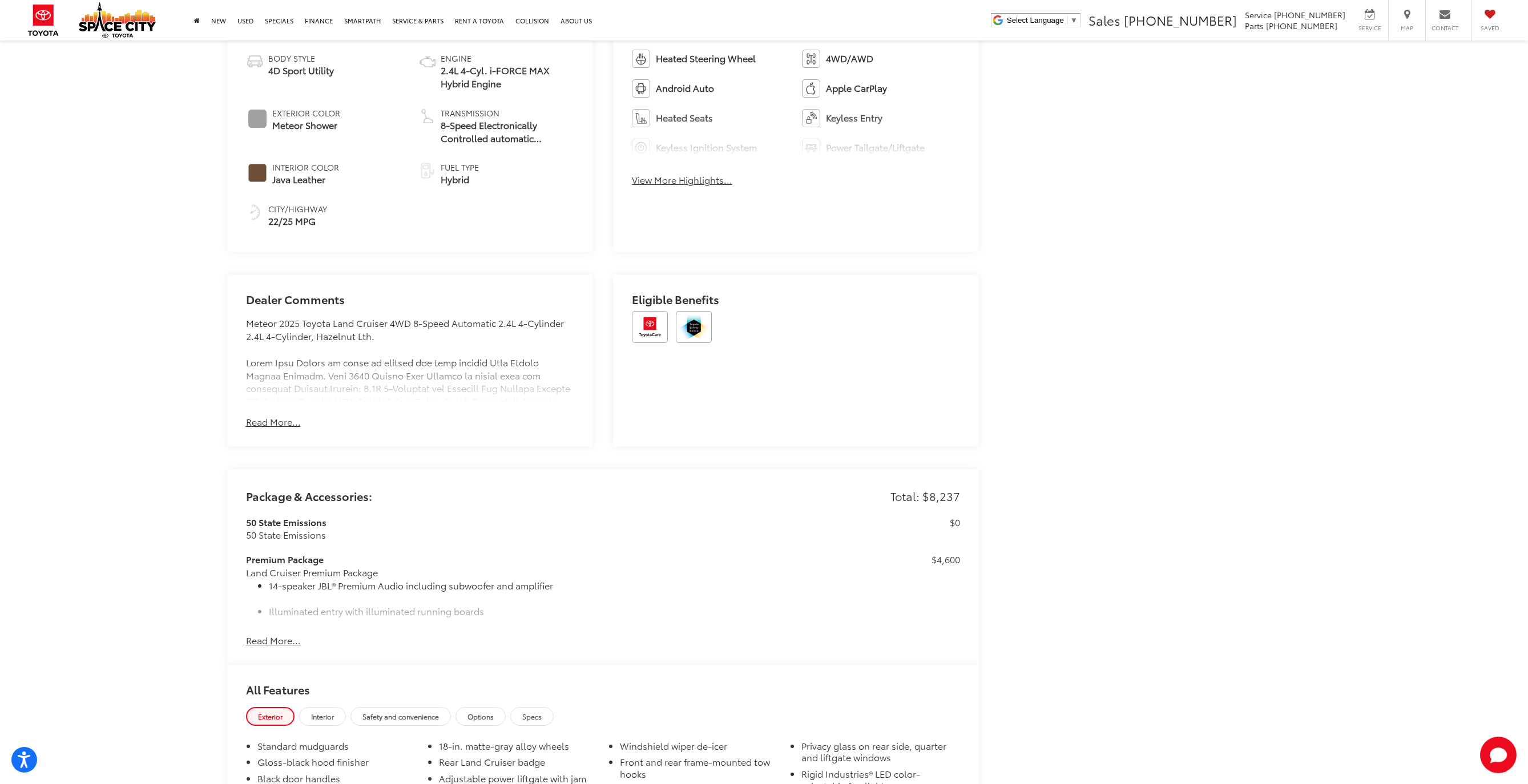
scroll to position [840, 0]
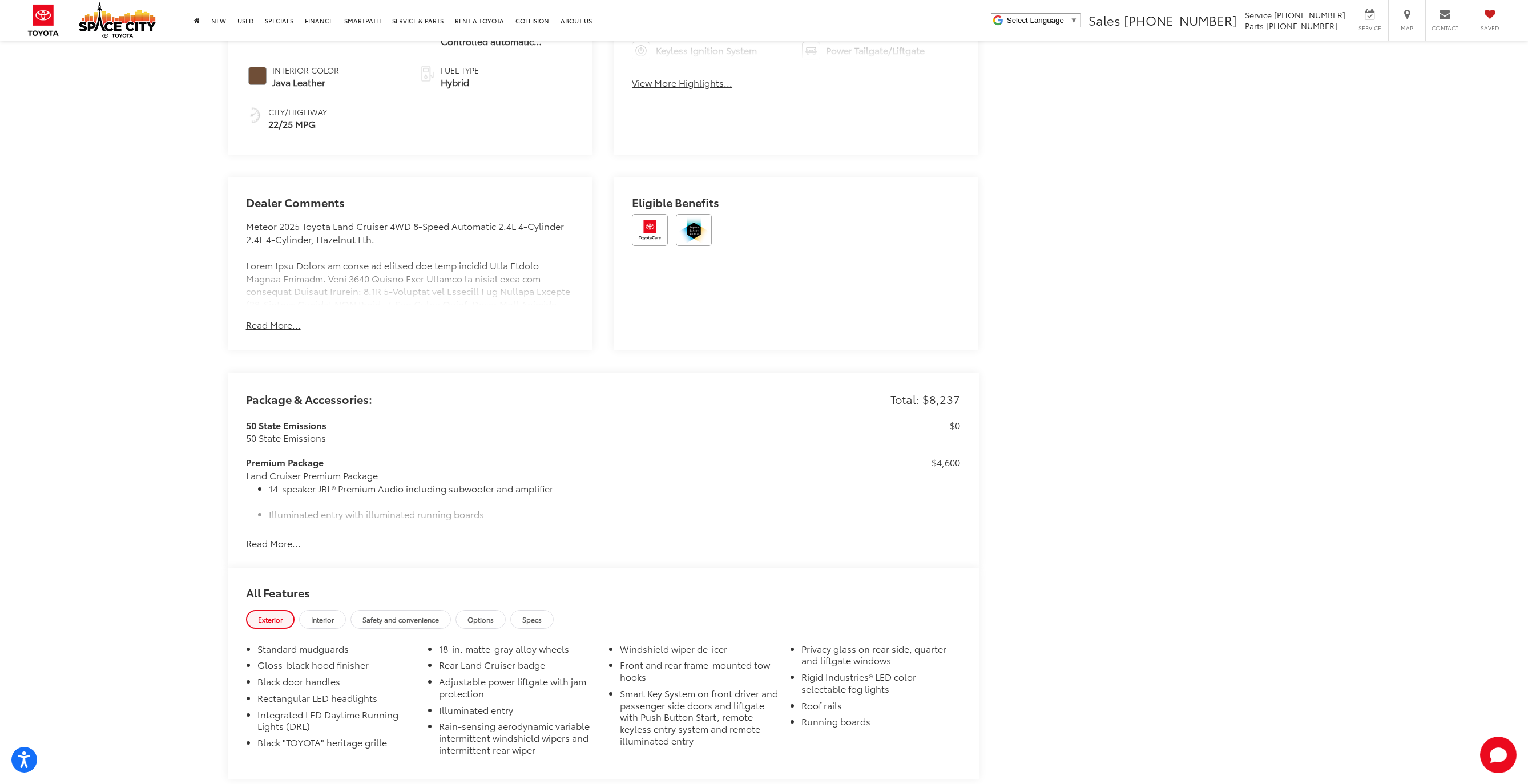
click at [284, 532] on div "50 State Emissions 50 State Emissions $0 Premium Package Land Cruiser Premium P…" at bounding box center [603, 478] width 715 height 118
click at [283, 540] on button "Read More..." at bounding box center [274, 543] width 55 height 13
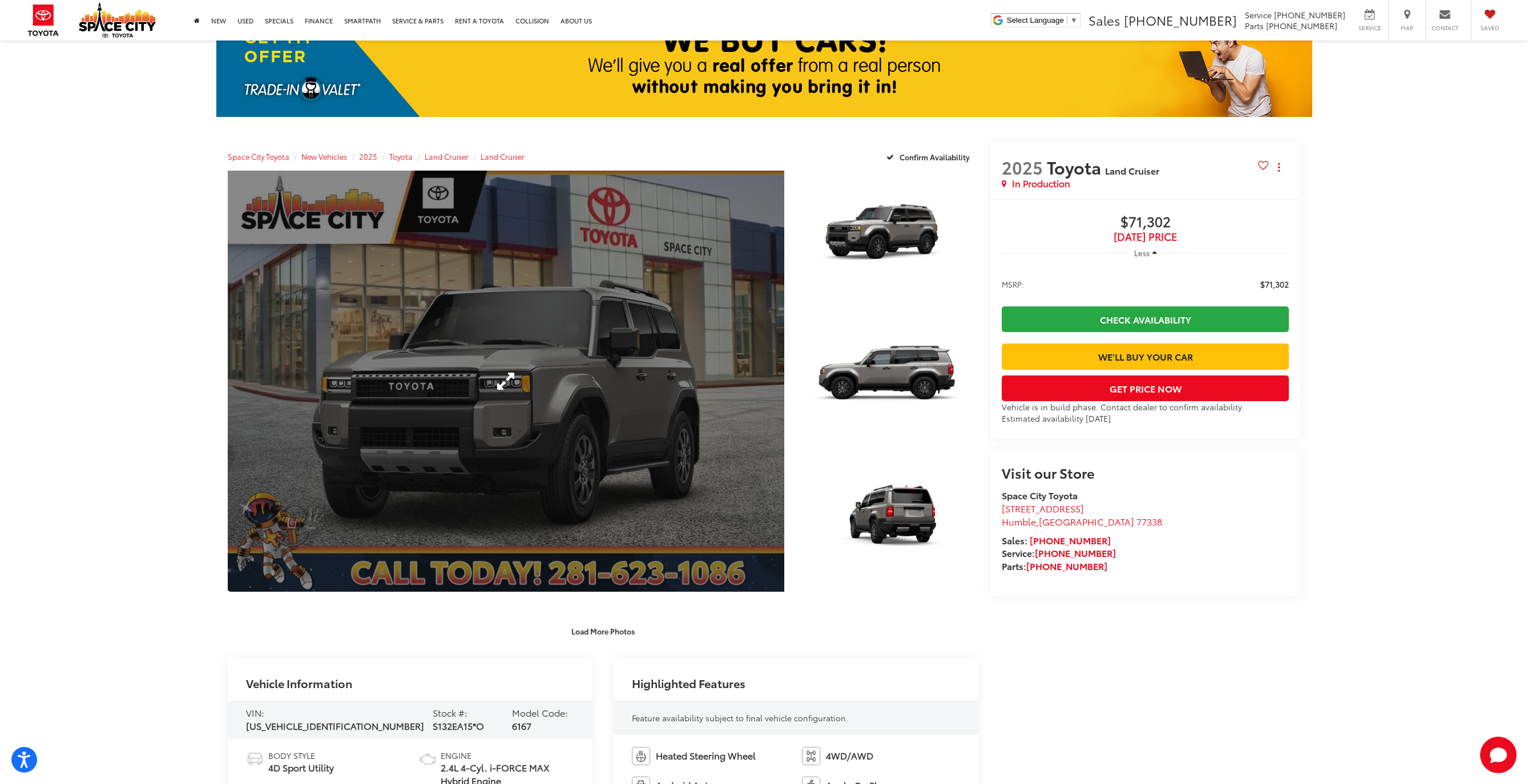
scroll to position [0, 0]
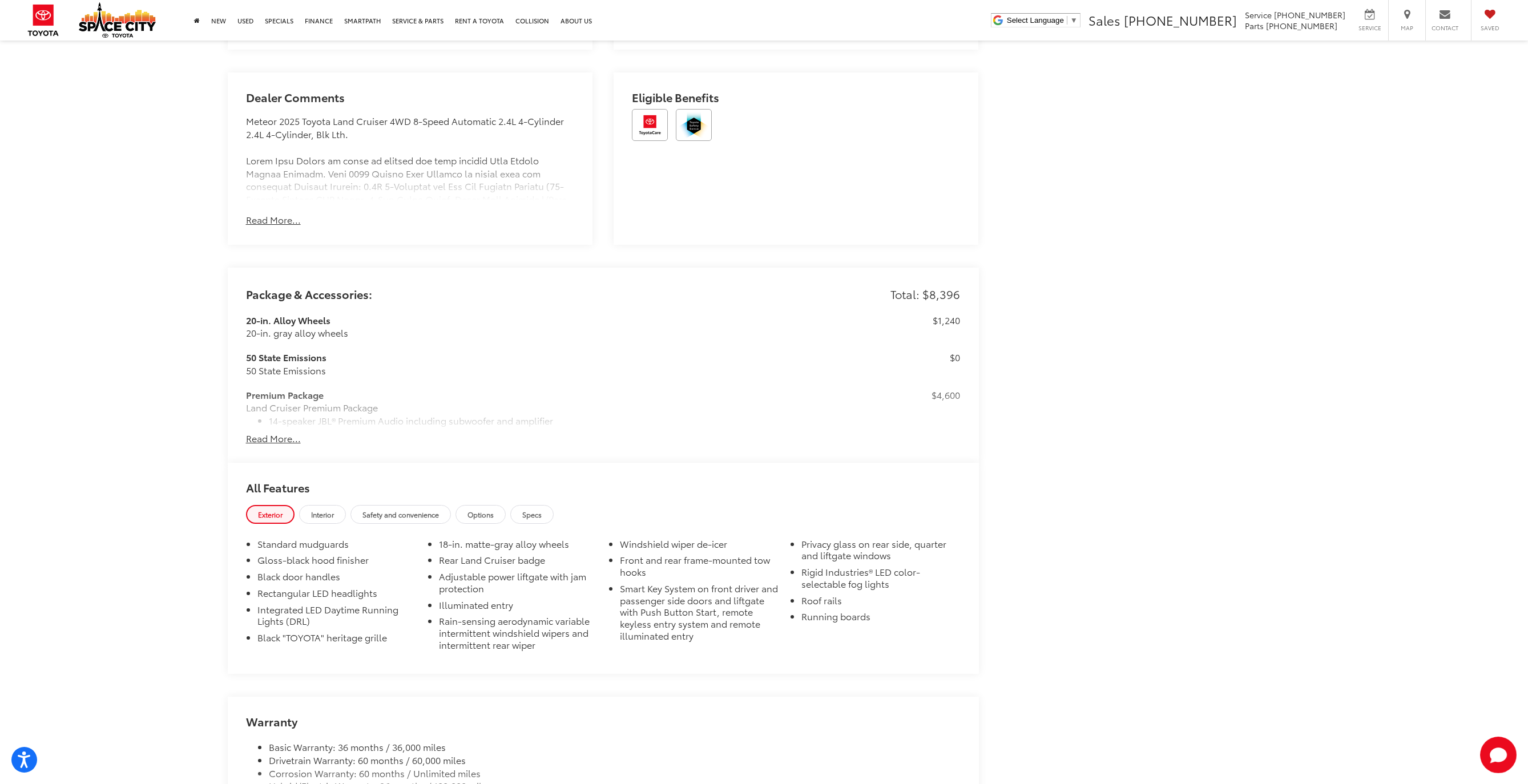
scroll to position [960, 0]
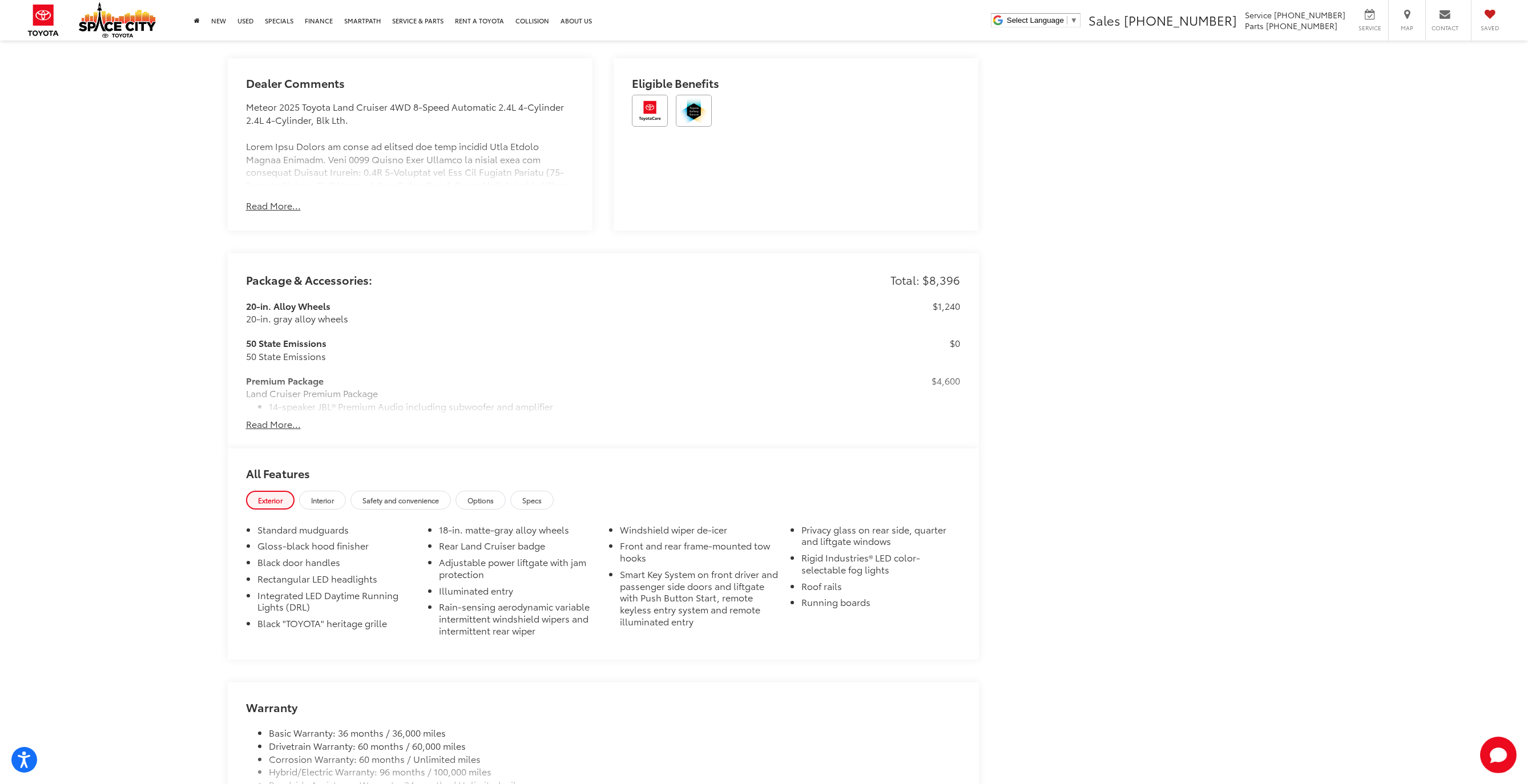
click at [291, 421] on button "Read More..." at bounding box center [274, 424] width 55 height 13
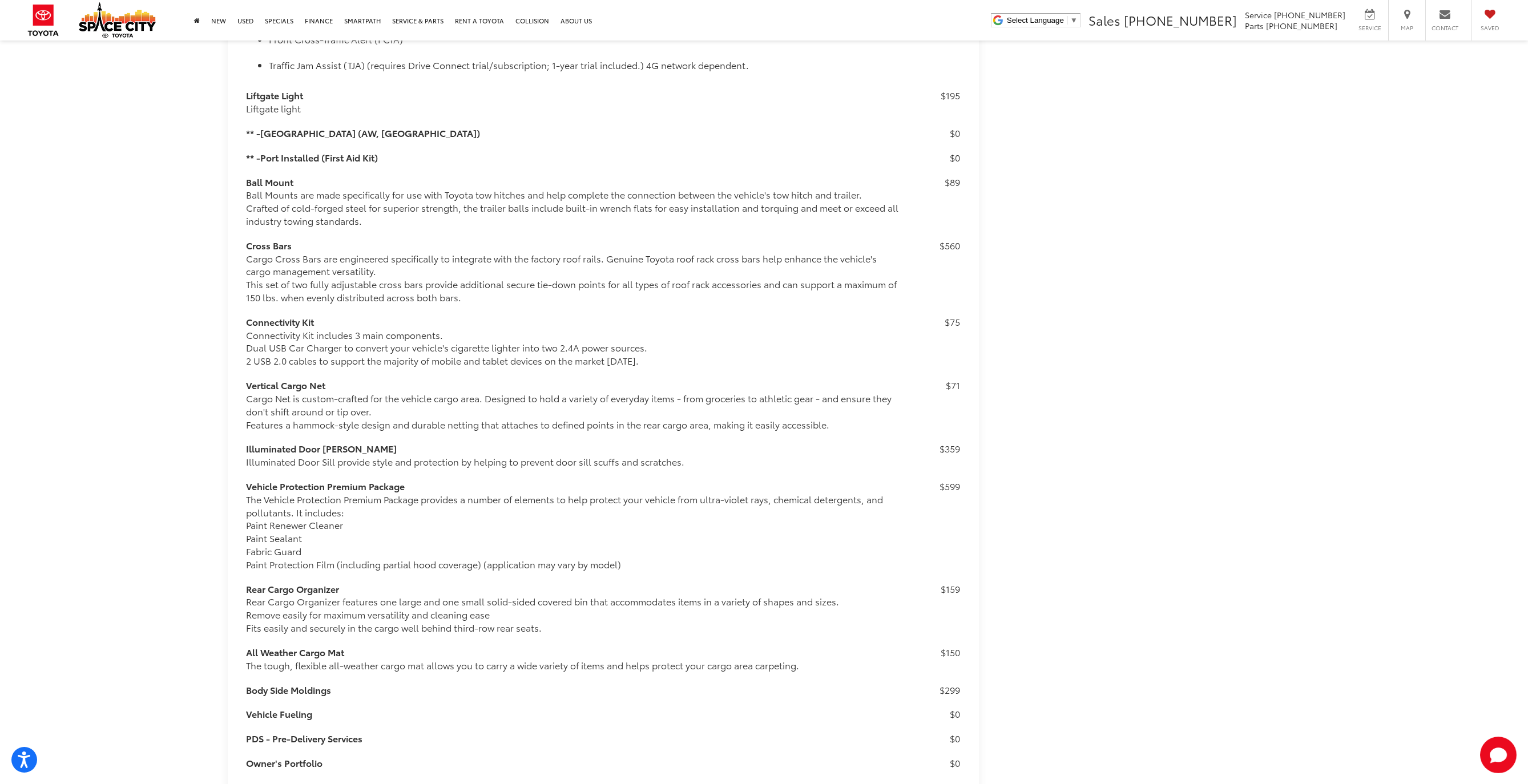
scroll to position [1619, 0]
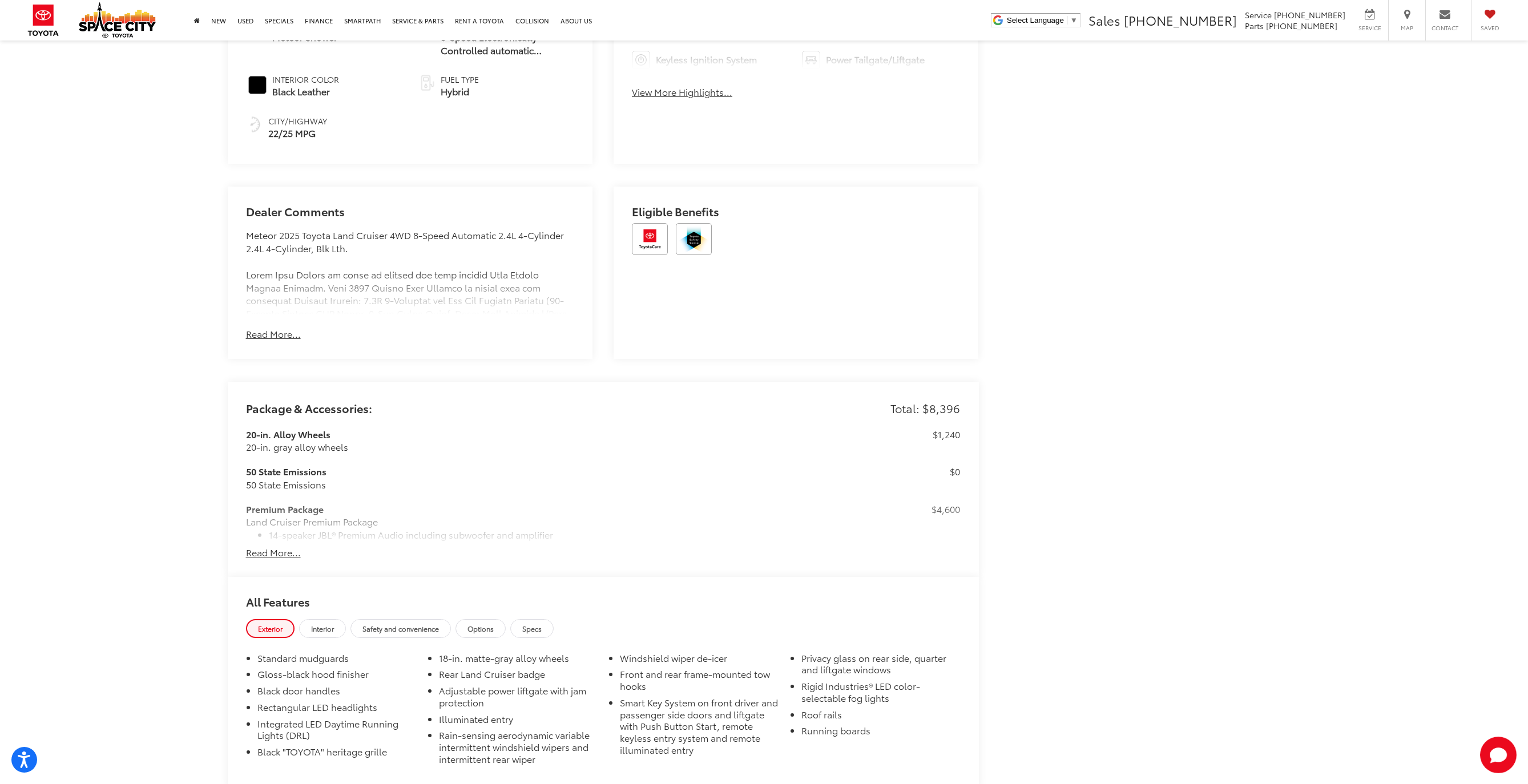
scroll to position [831, 0]
click at [282, 542] on div "20-in. Alloy Wheels 20-in. gray alloy wheels $1,240 50 State Emissions 50 State…" at bounding box center [603, 486] width 715 height 118
click at [282, 547] on button "Read More..." at bounding box center [274, 552] width 55 height 13
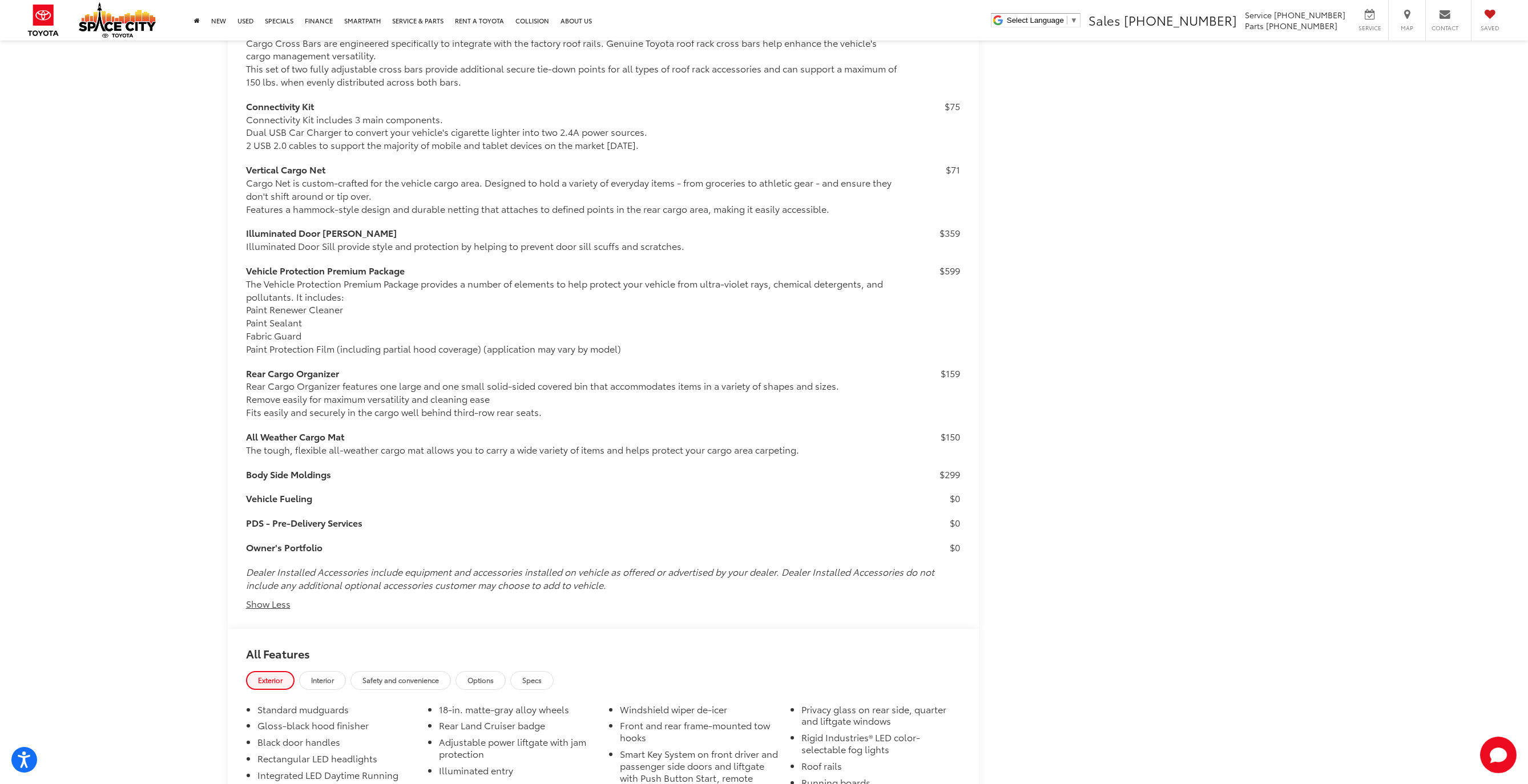
scroll to position [1849, 0]
